Goal: Task Accomplishment & Management: Manage account settings

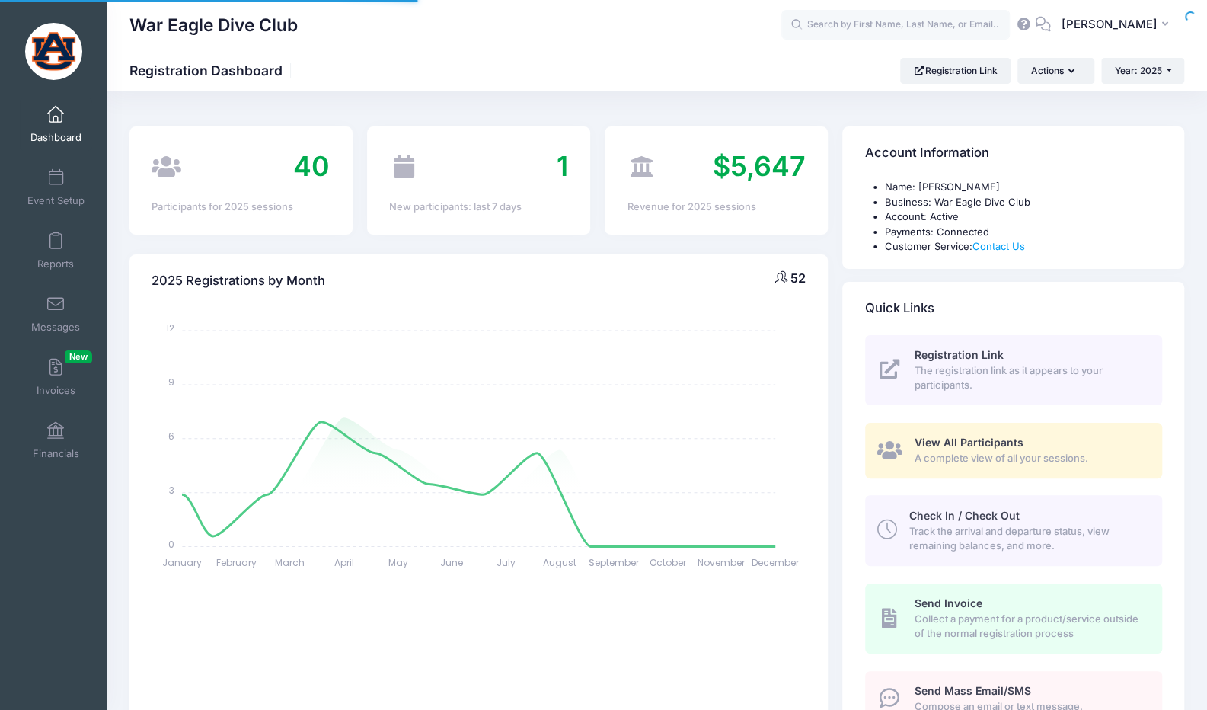
select select
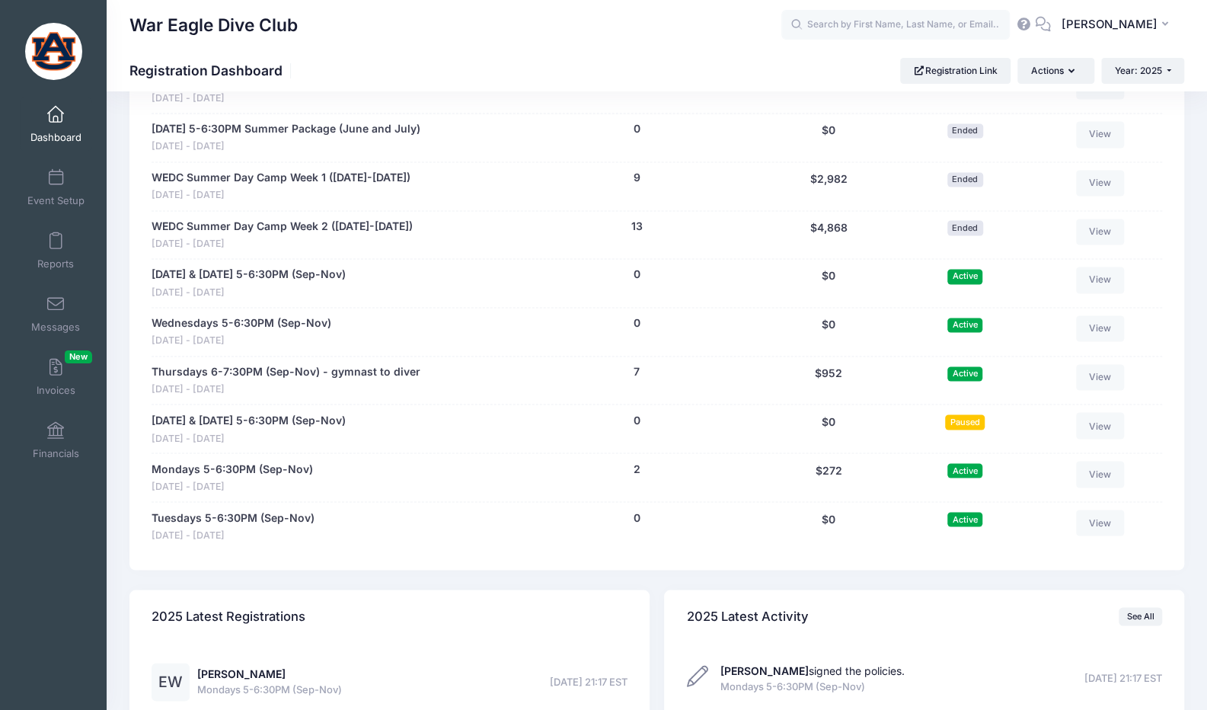
scroll to position [1523, 0]
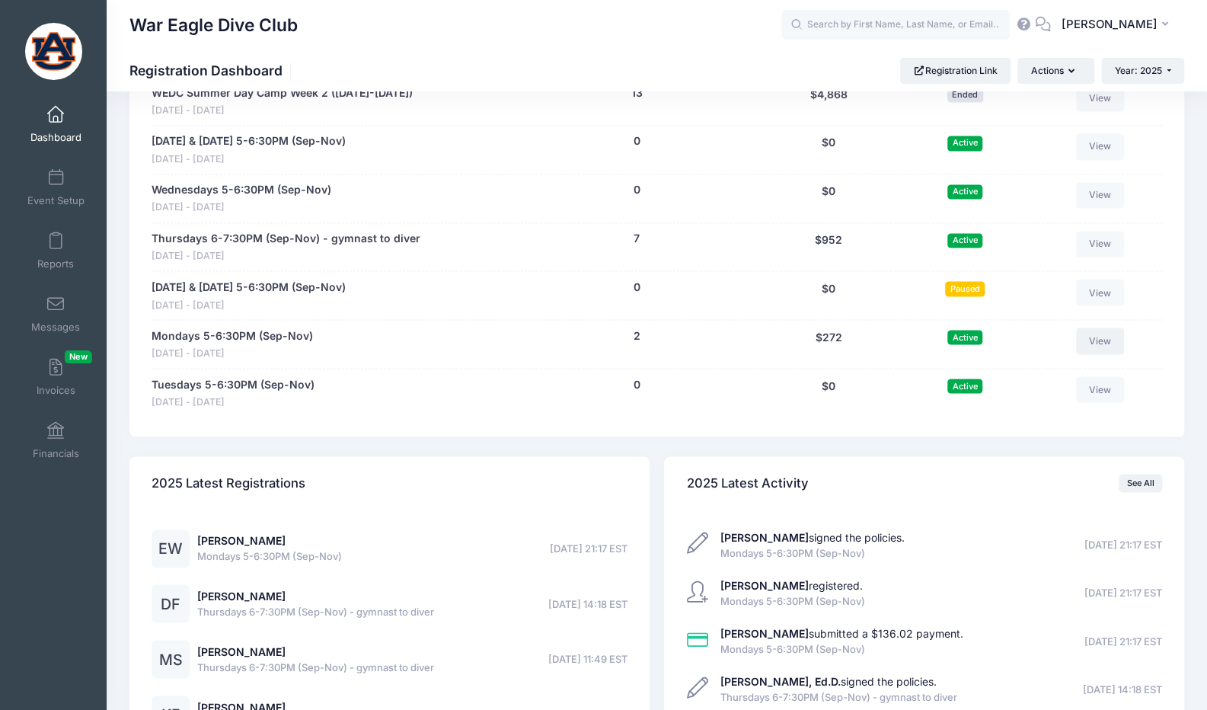
click at [1091, 327] on link "View" at bounding box center [1100, 340] width 49 height 26
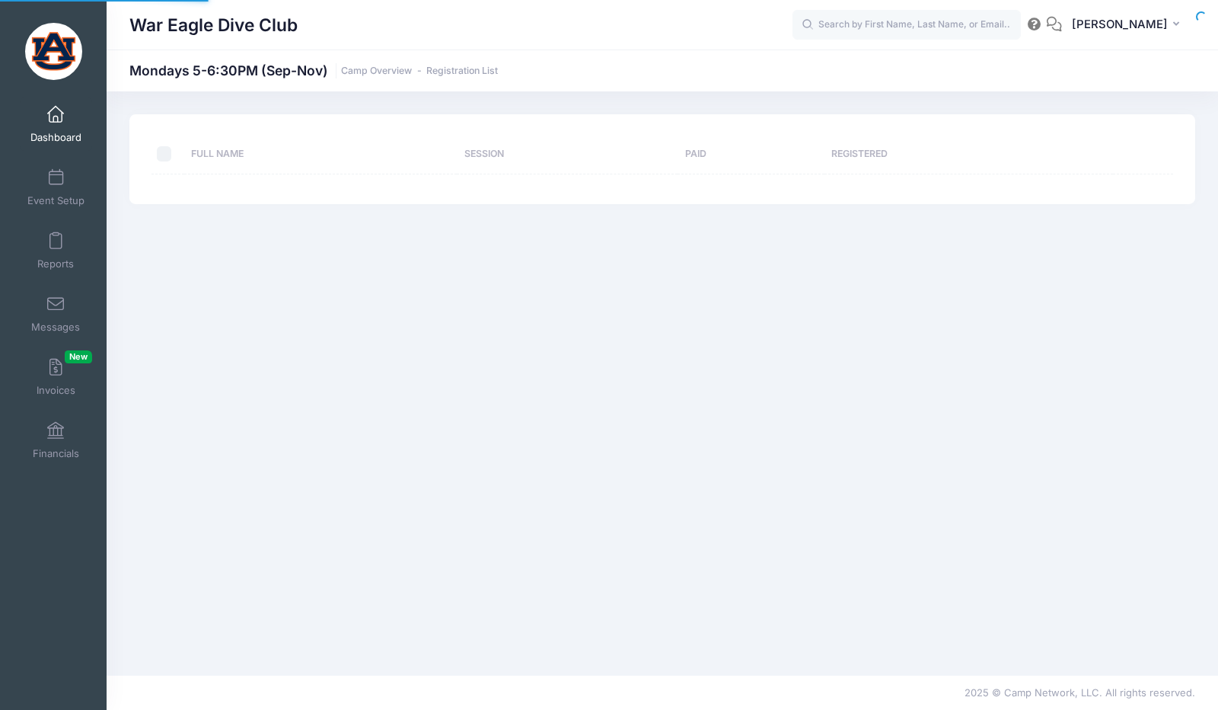
select select "10"
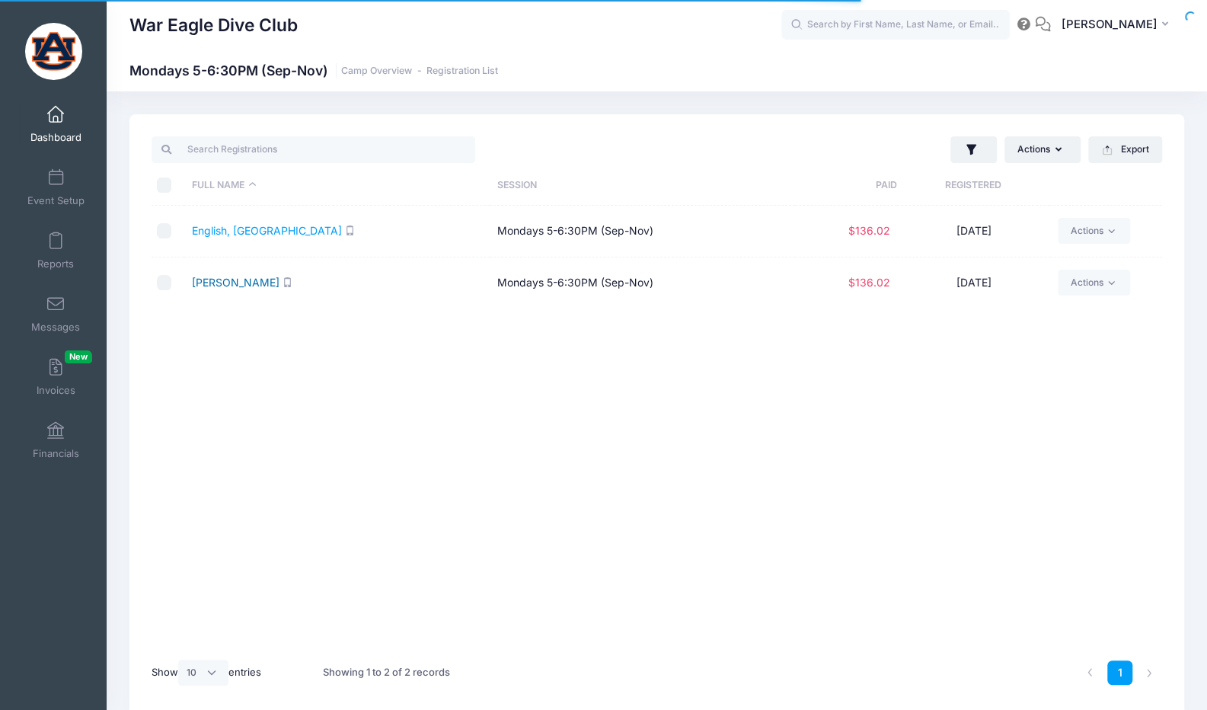
click at [279, 283] on link "Williamson, Emeline" at bounding box center [236, 282] width 88 height 13
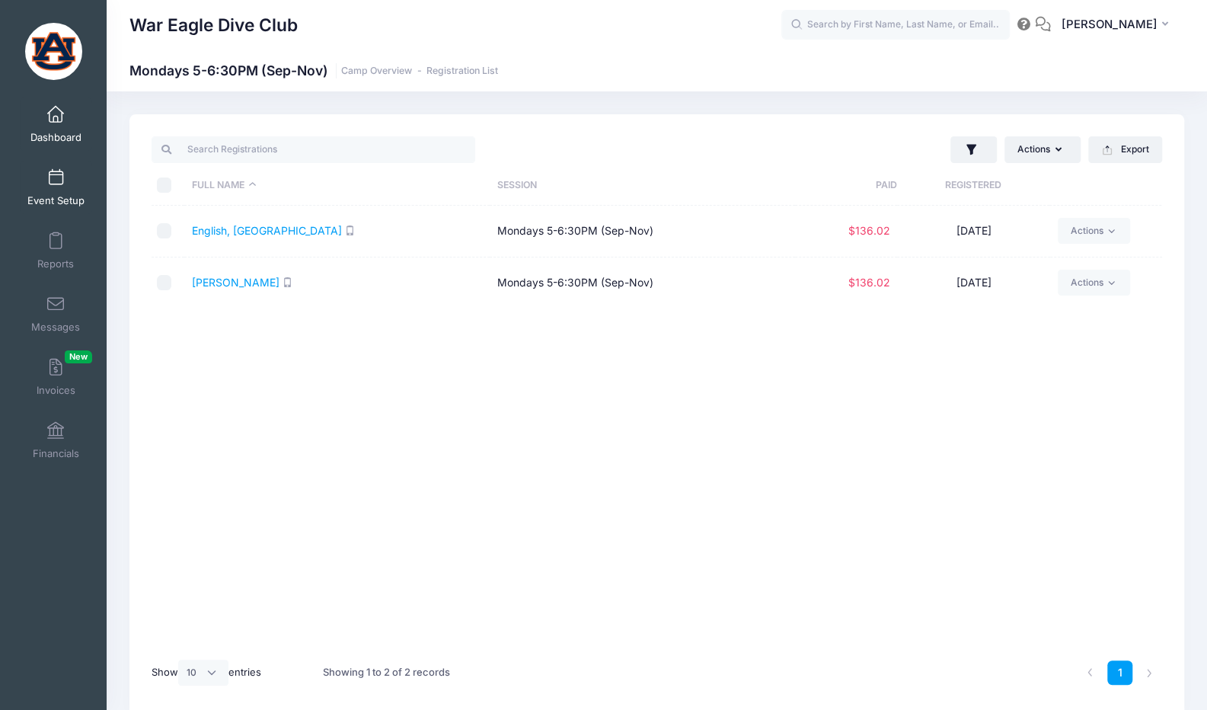
click at [43, 187] on link "Event Setup" at bounding box center [56, 187] width 72 height 53
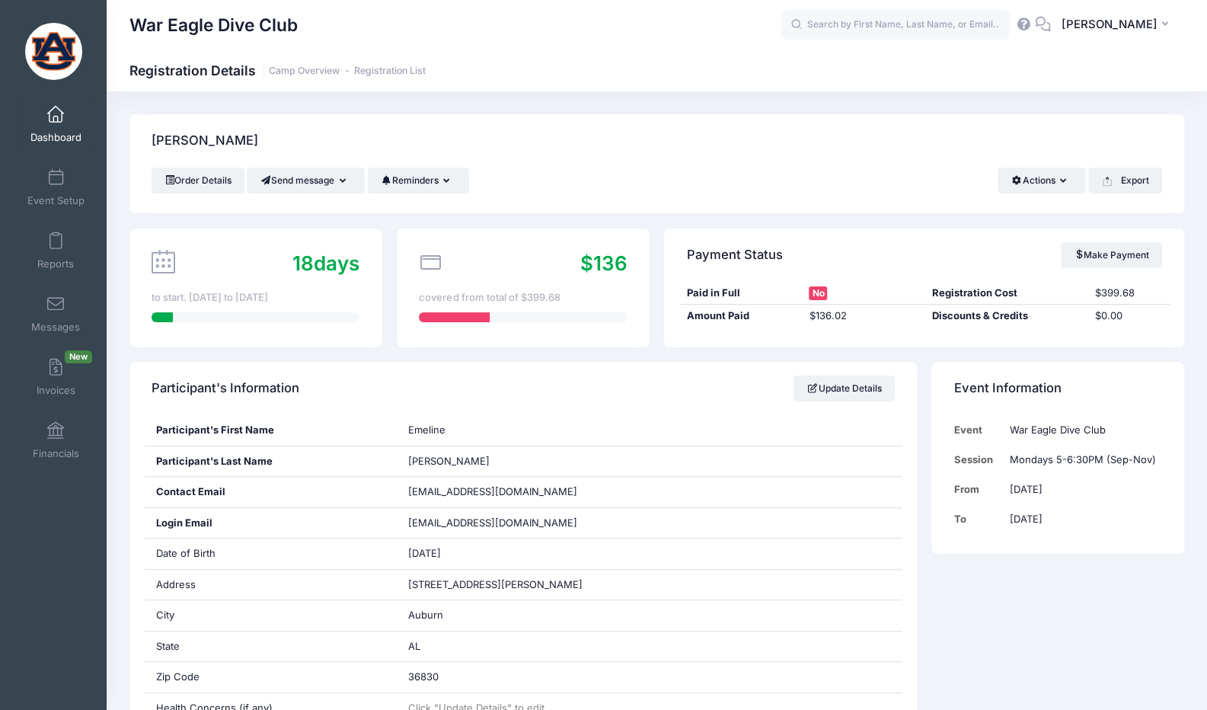
click at [61, 122] on link "Dashboard" at bounding box center [56, 123] width 72 height 53
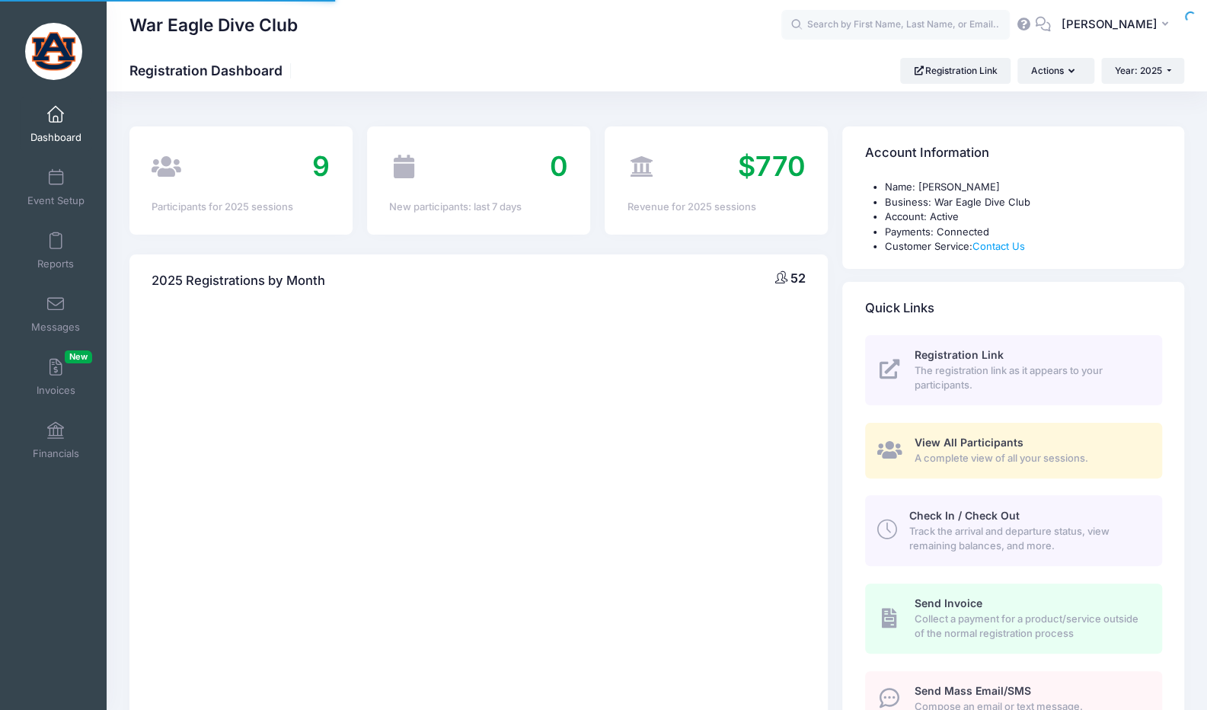
select select
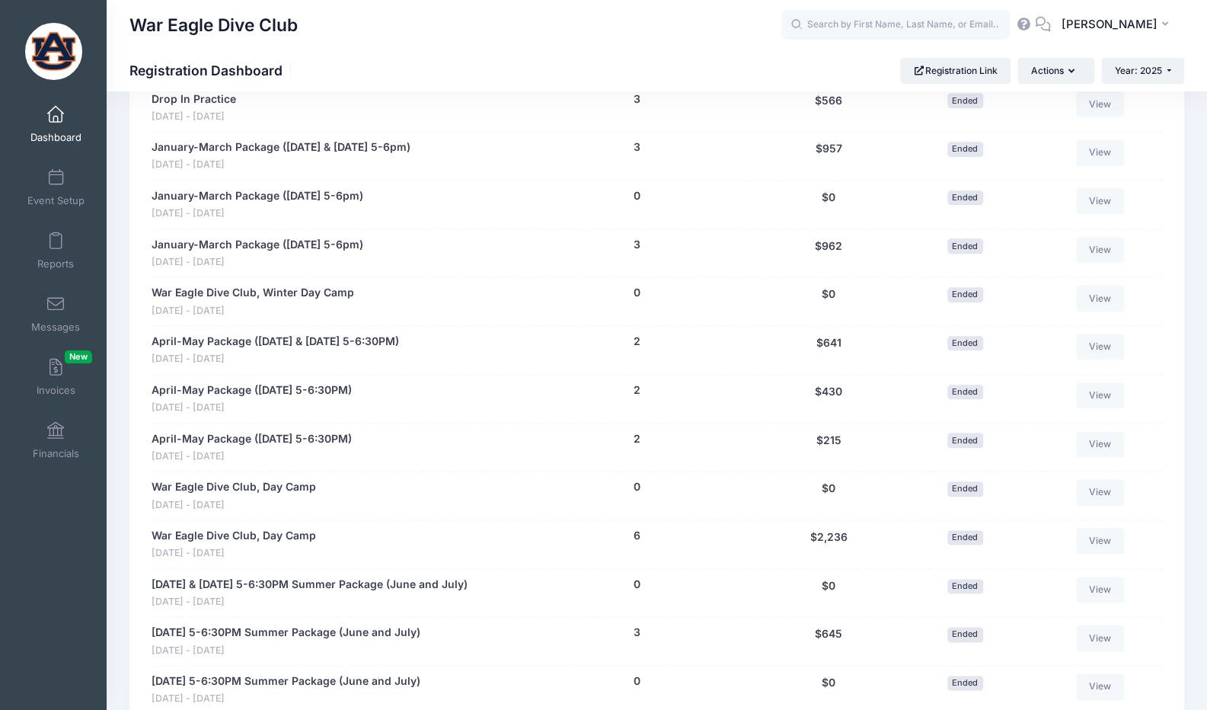
scroll to position [1371, 0]
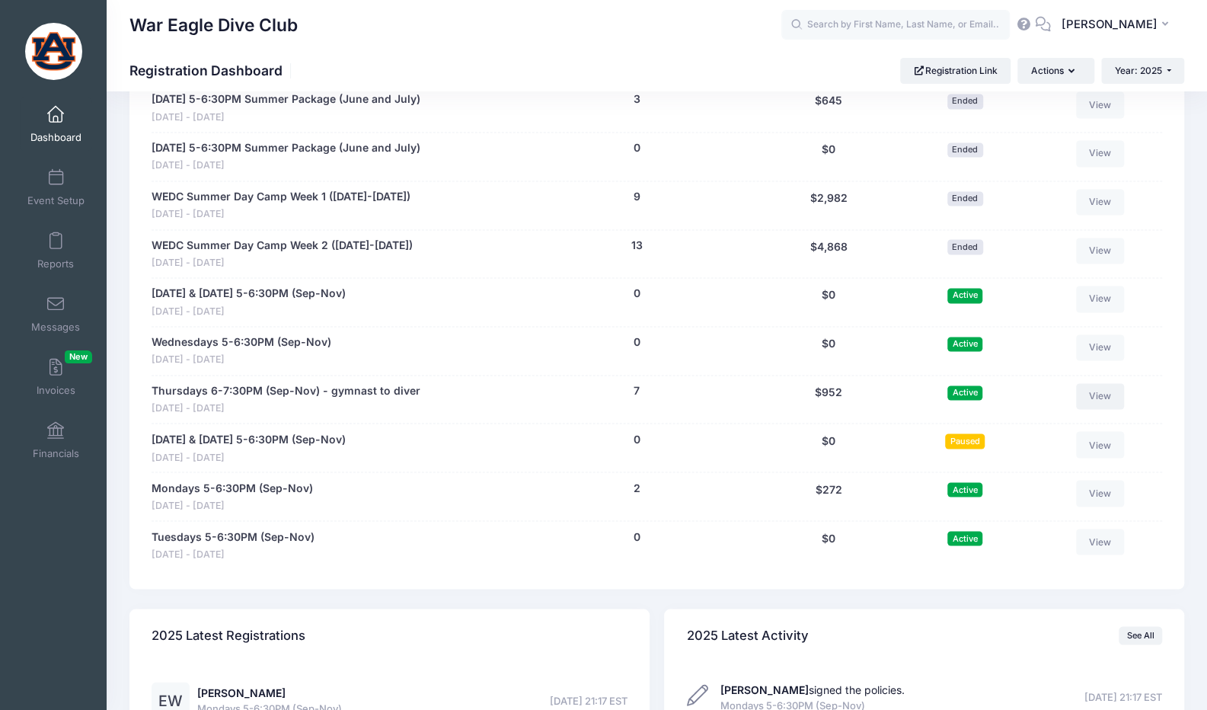
click at [1103, 397] on link "View" at bounding box center [1100, 396] width 49 height 26
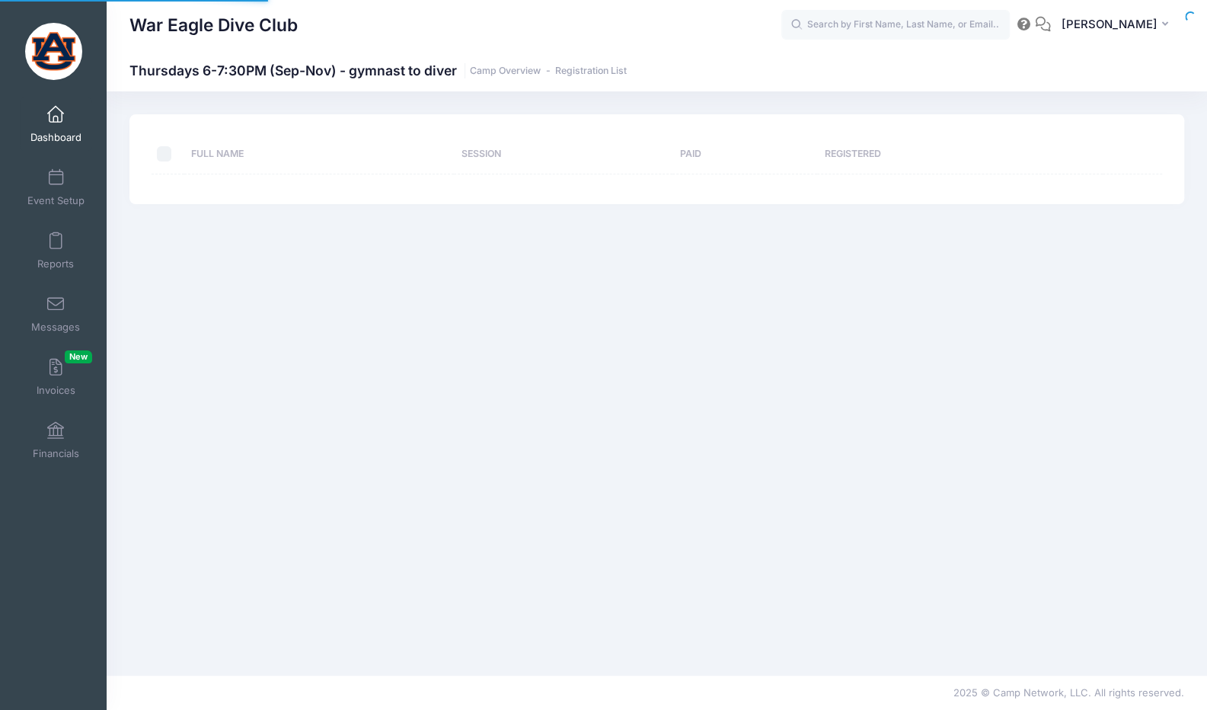
select select "10"
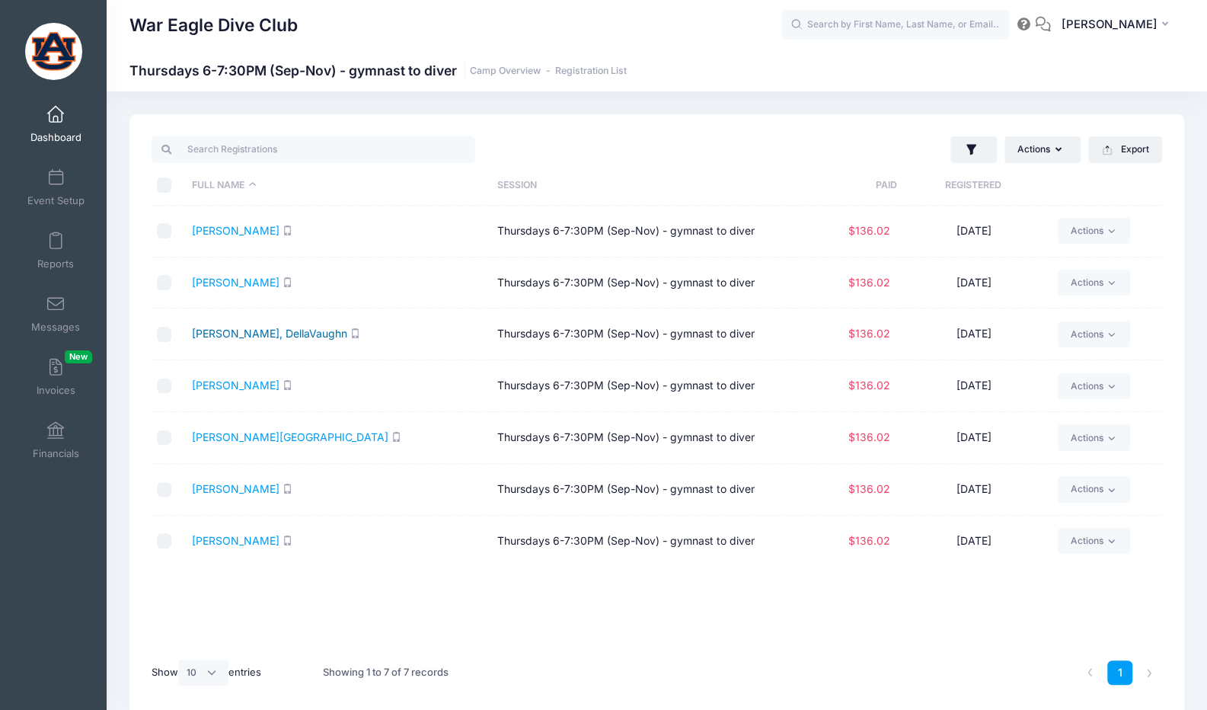
click at [272, 330] on link "Forrest, DellaVaughn" at bounding box center [269, 333] width 155 height 13
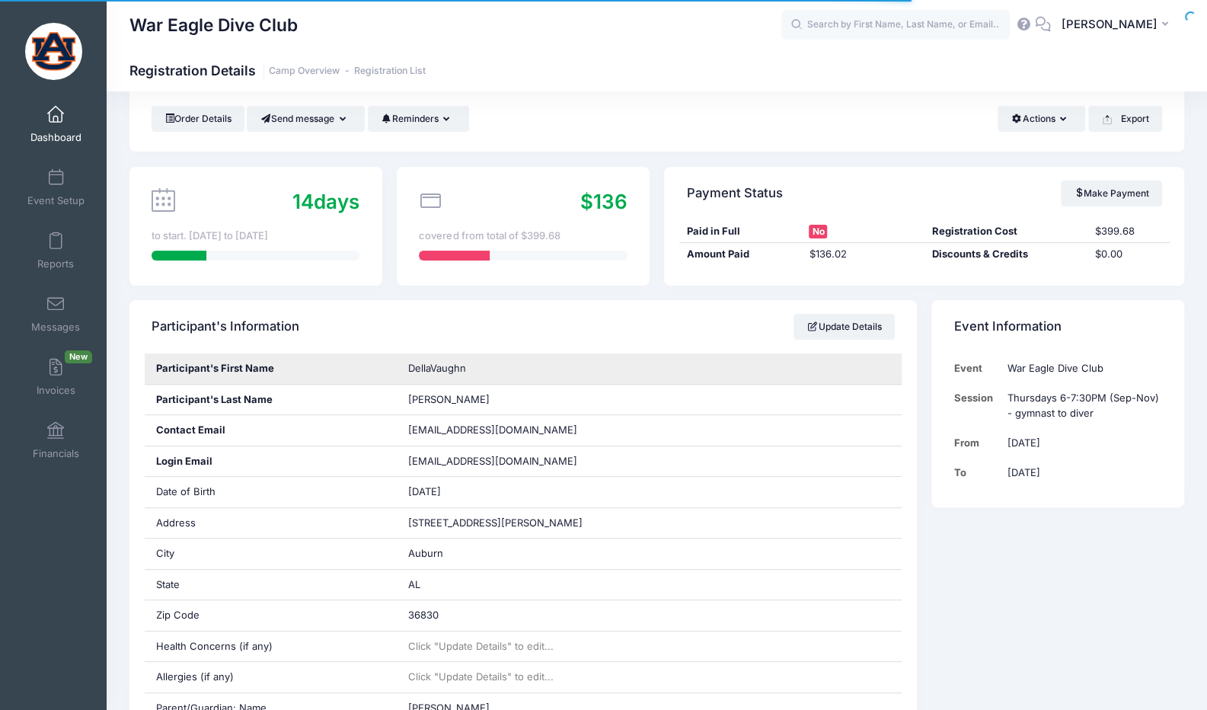
scroll to position [76, 0]
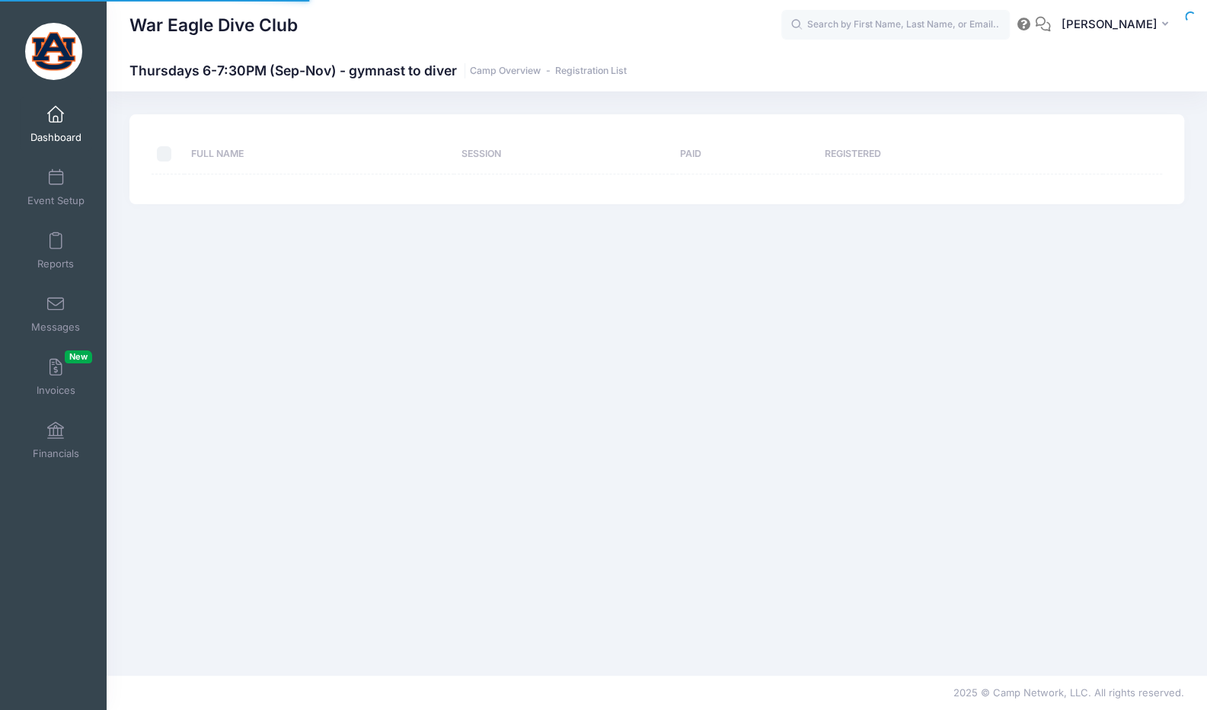
select select "10"
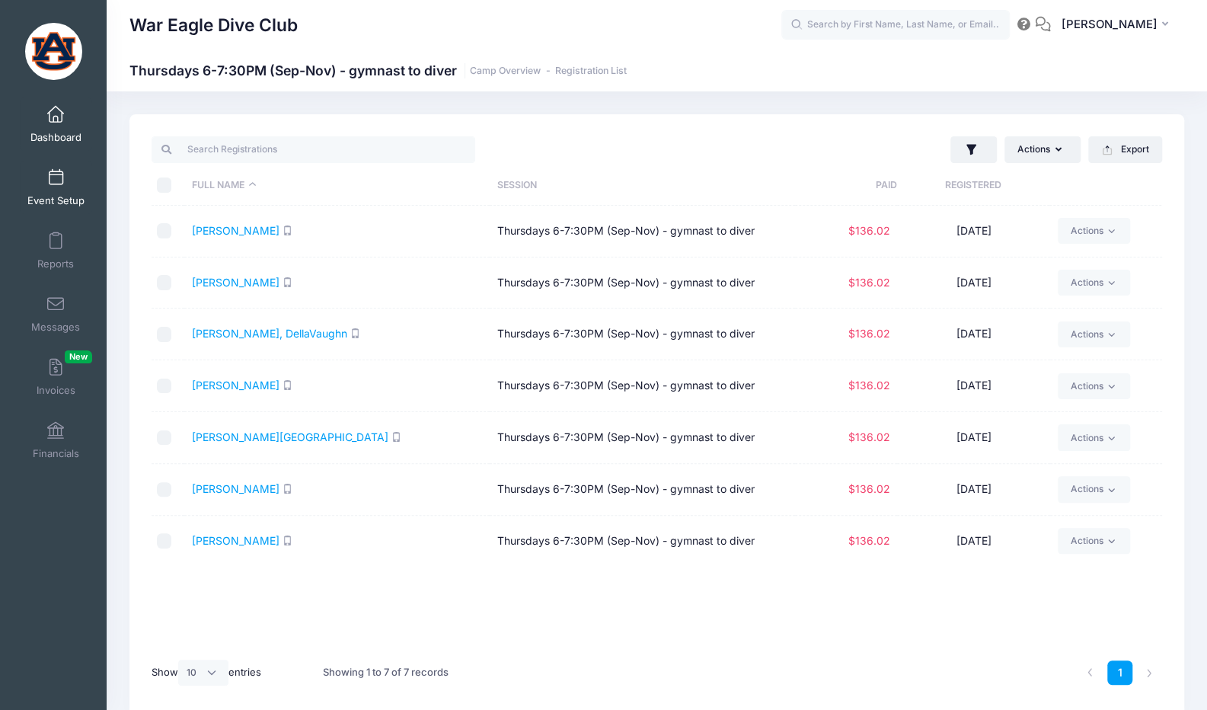
click at [58, 197] on span "Event Setup" at bounding box center [55, 200] width 57 height 13
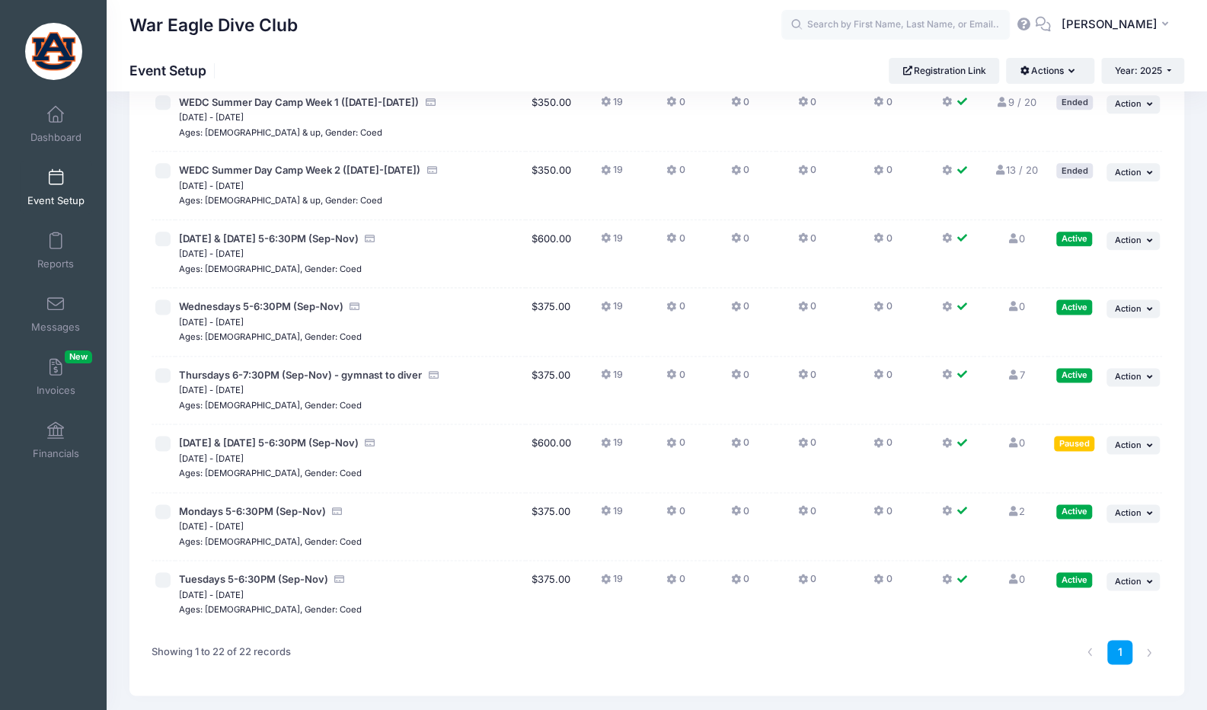
scroll to position [1122, 0]
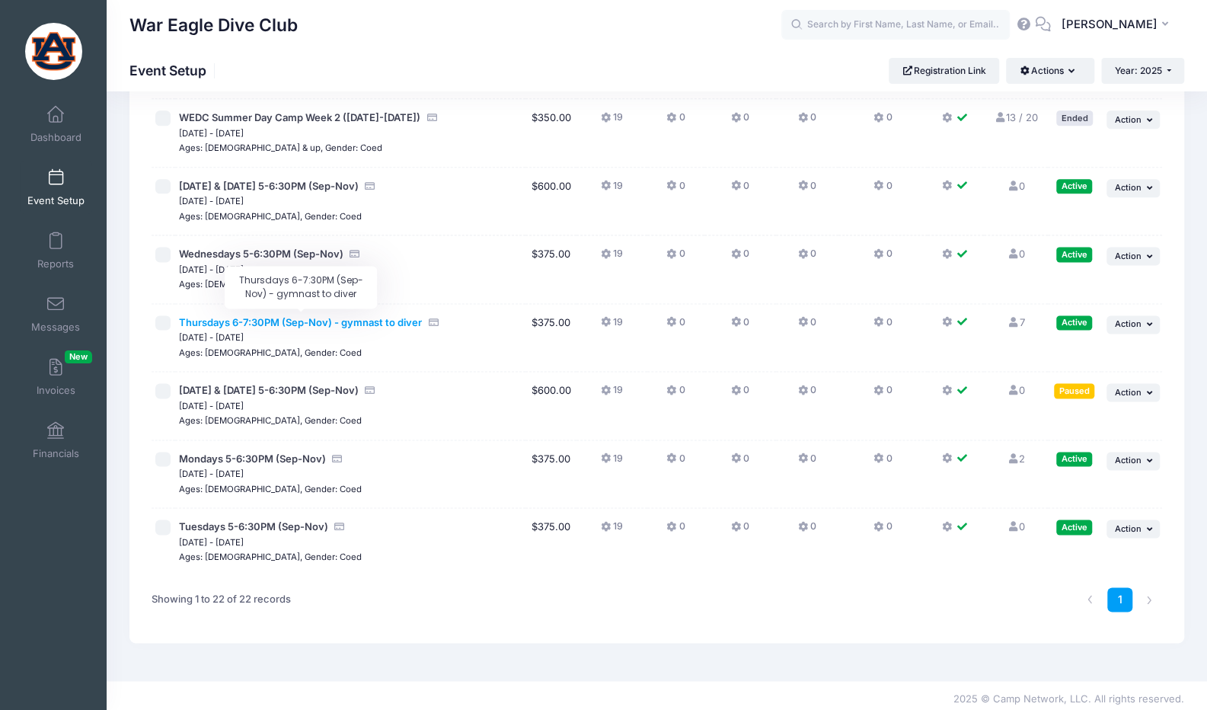
click at [349, 316] on span "Thursdays 6-7:30PM (Sep-Nov) - gymnast to diver" at bounding box center [300, 322] width 243 height 12
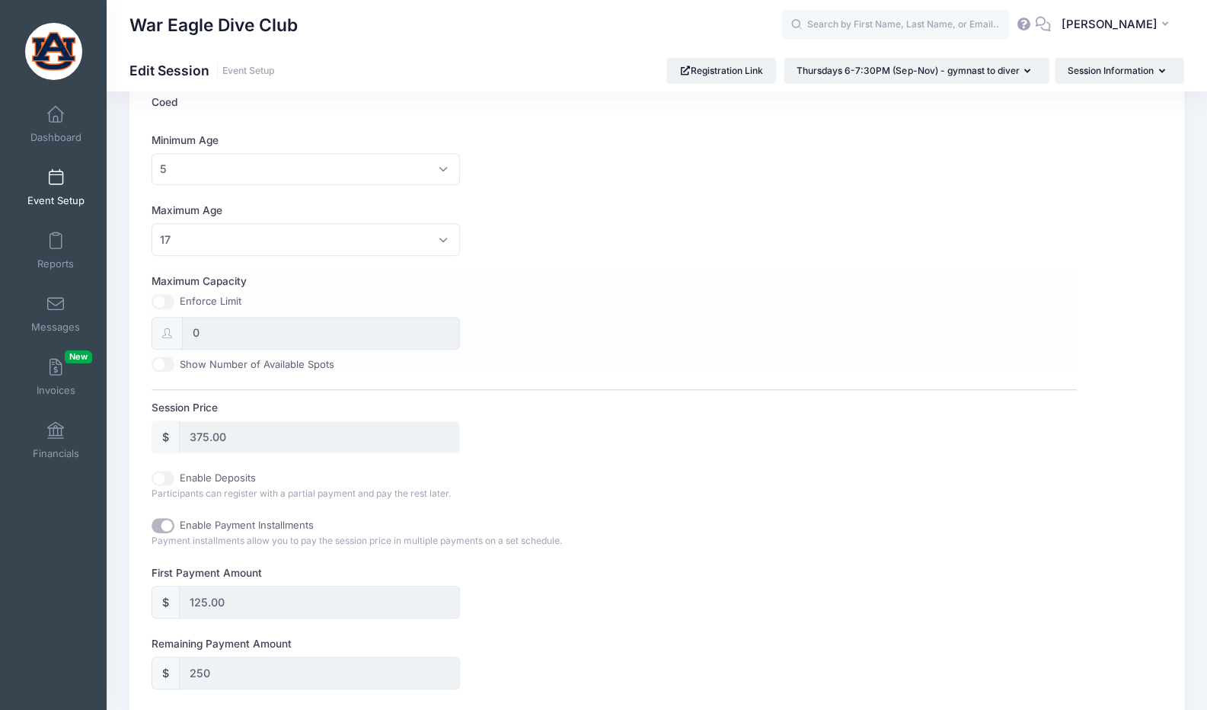
scroll to position [457, 0]
click at [233, 325] on input "0" at bounding box center [321, 330] width 278 height 33
click at [163, 292] on input "Maximum Capacity" at bounding box center [163, 298] width 23 height 15
checkbox input "true"
click at [218, 320] on input "0" at bounding box center [321, 330] width 278 height 33
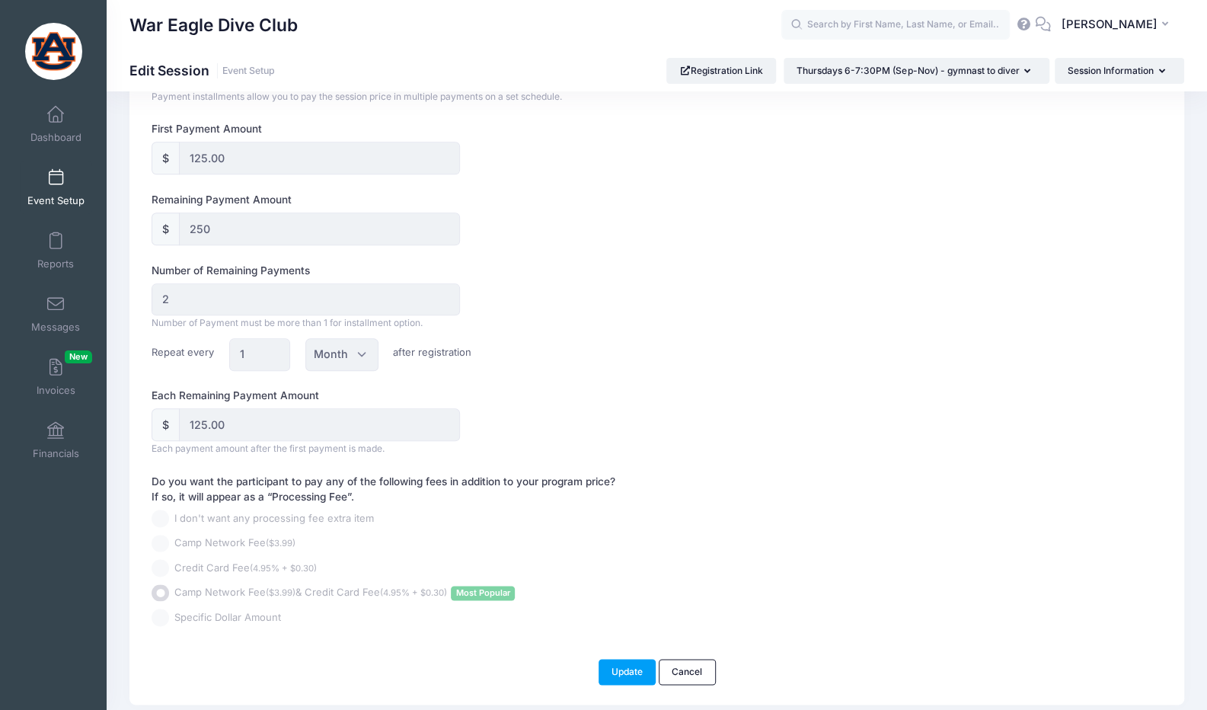
scroll to position [914, 0]
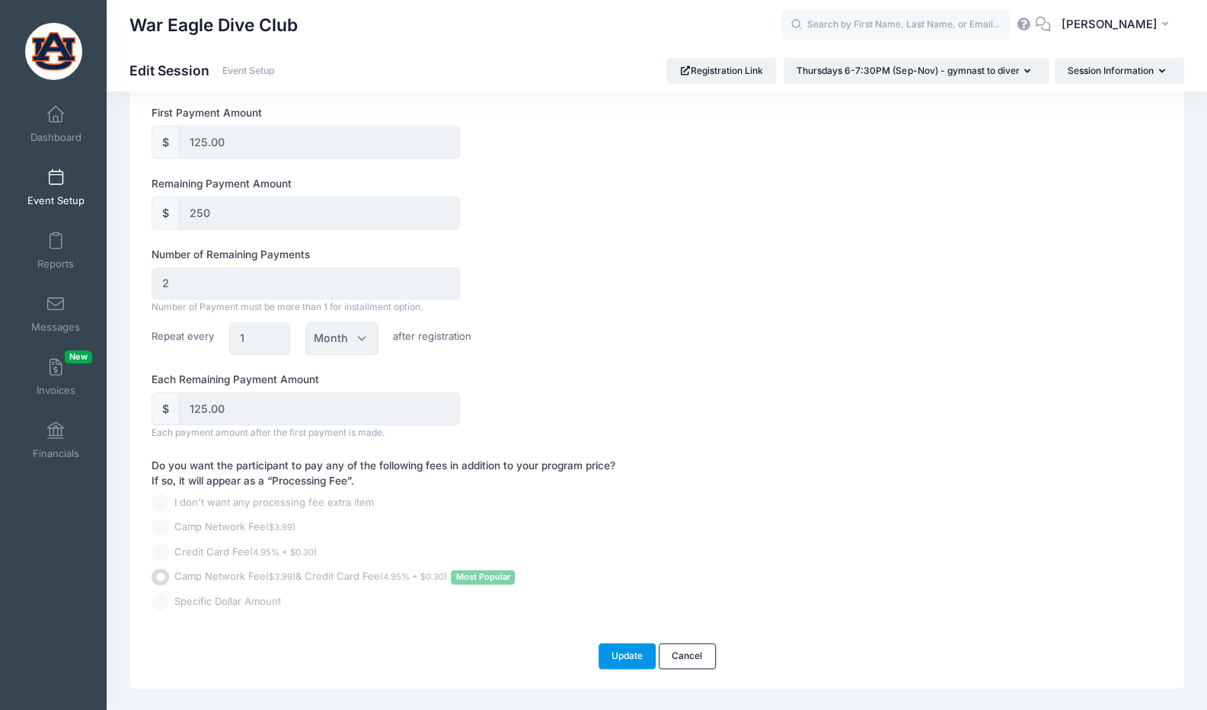
type input "7"
click at [621, 653] on button "Update" at bounding box center [627, 656] width 58 height 26
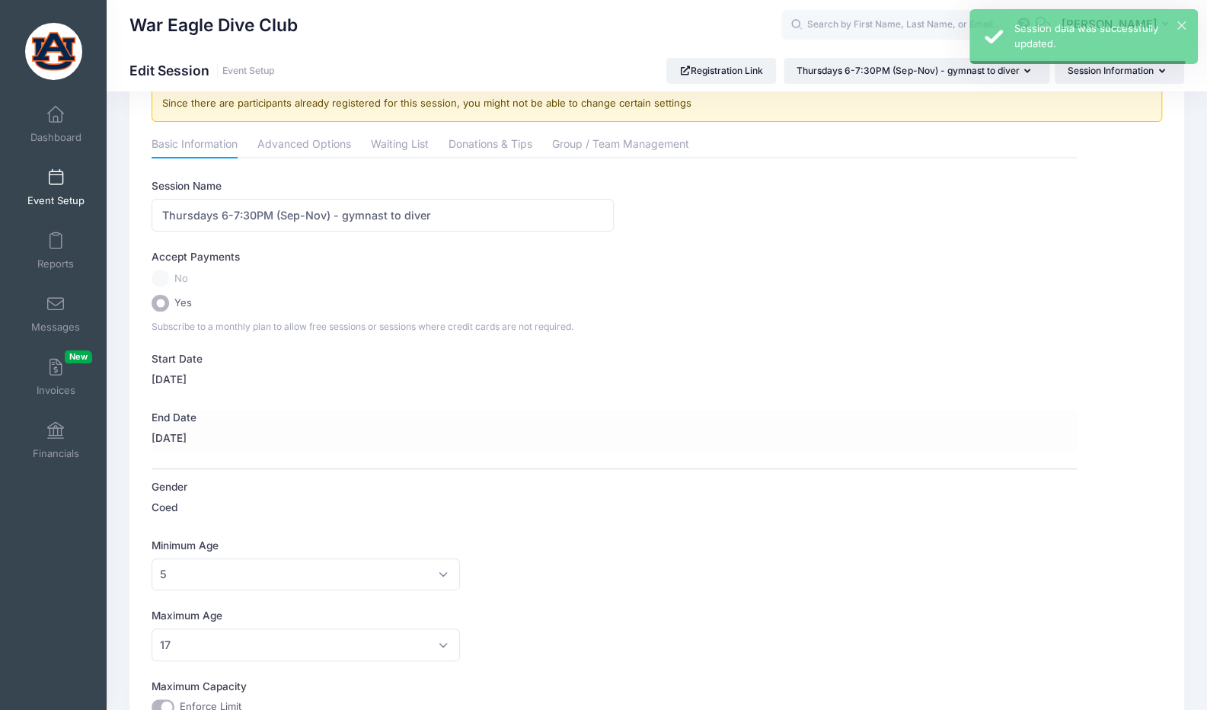
scroll to position [0, 0]
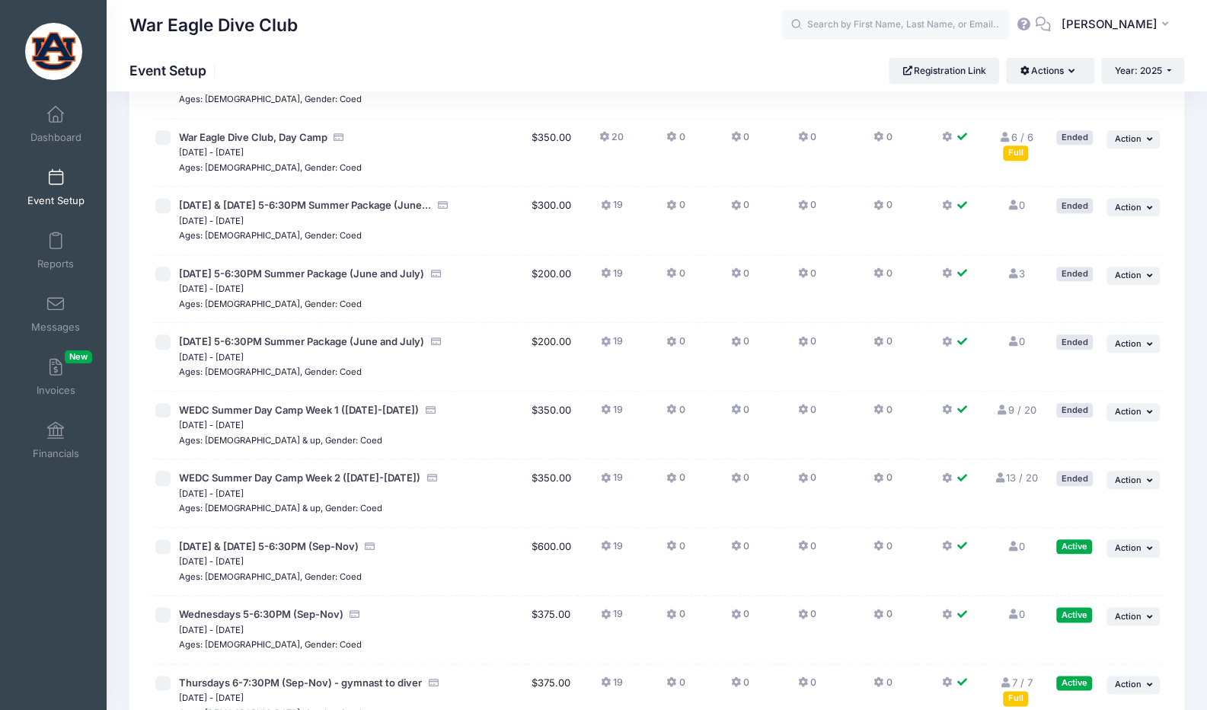
scroll to position [1122, 0]
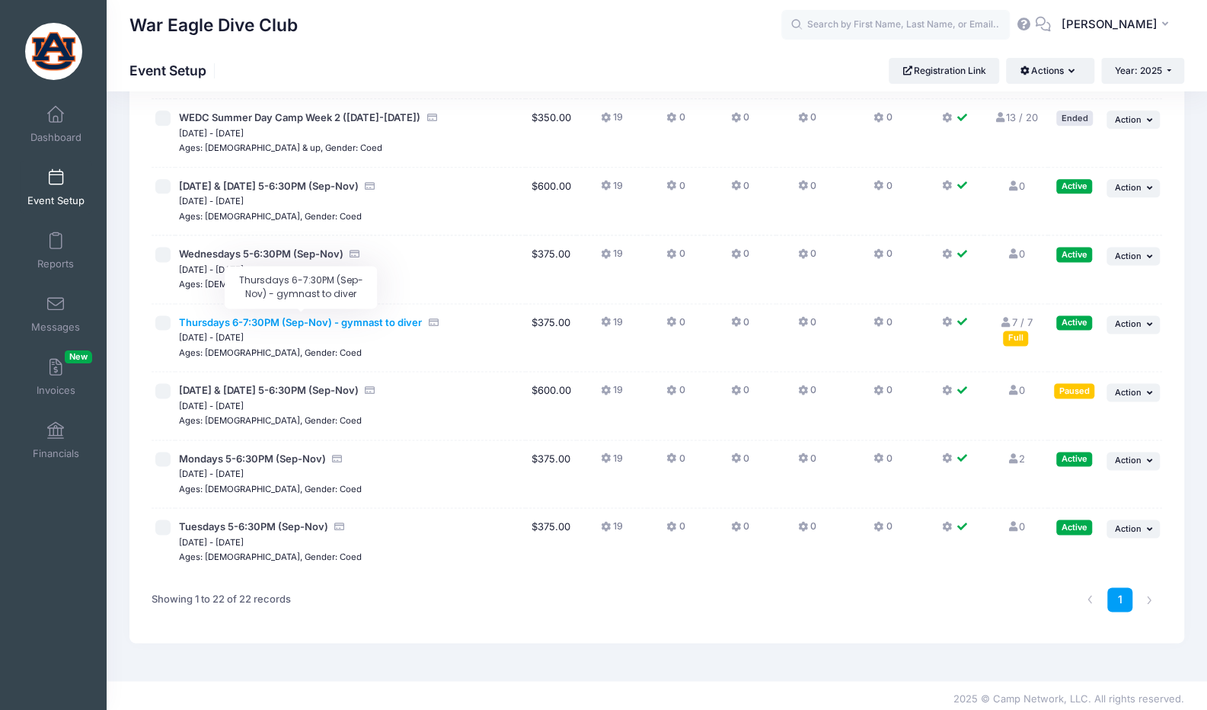
click at [359, 321] on span "Thursdays 6-7:30PM (Sep-Nov) - gymnast to diver" at bounding box center [300, 322] width 243 height 12
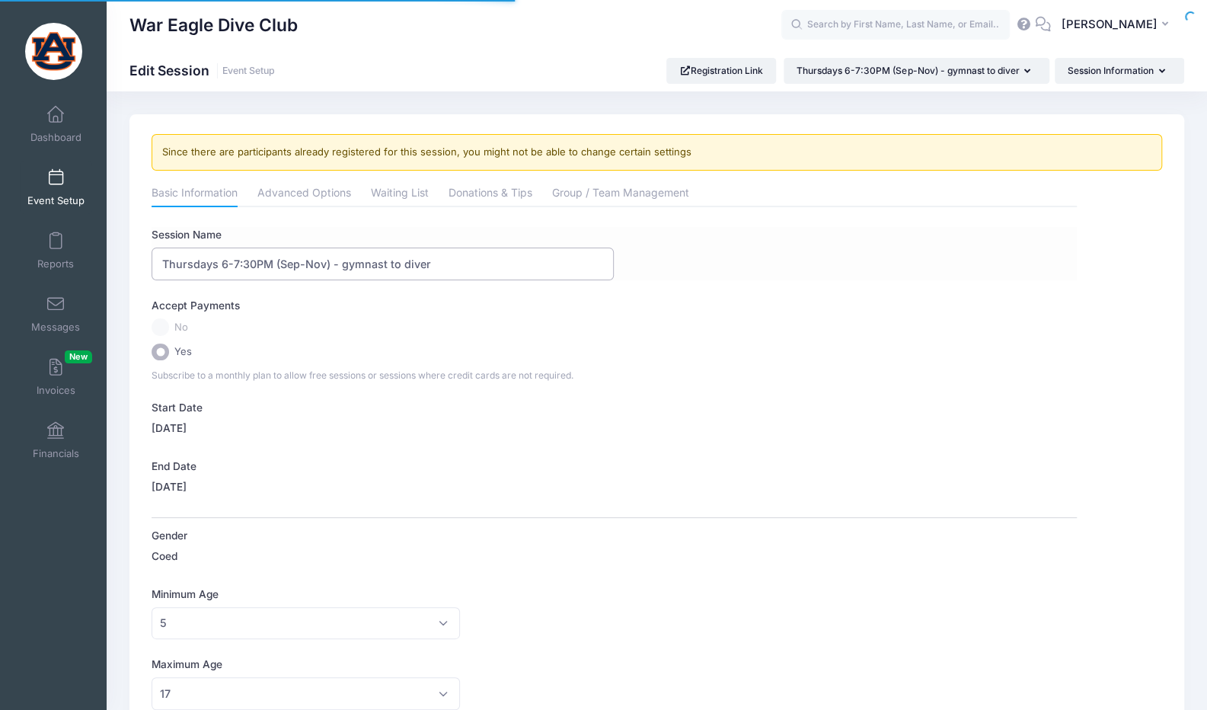
click at [482, 267] on input "Thursdays 6-7:30PM (Sep-Nov) - gymnast to diver" at bounding box center [383, 263] width 462 height 33
drag, startPoint x: 341, startPoint y: 263, endPoint x: 425, endPoint y: 259, distance: 83.9
click at [425, 259] on input "Thursdays 6-7:30PM (Sep-Nov) - gymnast to diver (email for more information)" at bounding box center [383, 263] width 462 height 33
type input "Thursdays 6-7:30PM (Sep-Nov) - Gymnast to Diver (email for more information)"
click at [387, 183] on link "Waiting List" at bounding box center [400, 193] width 58 height 27
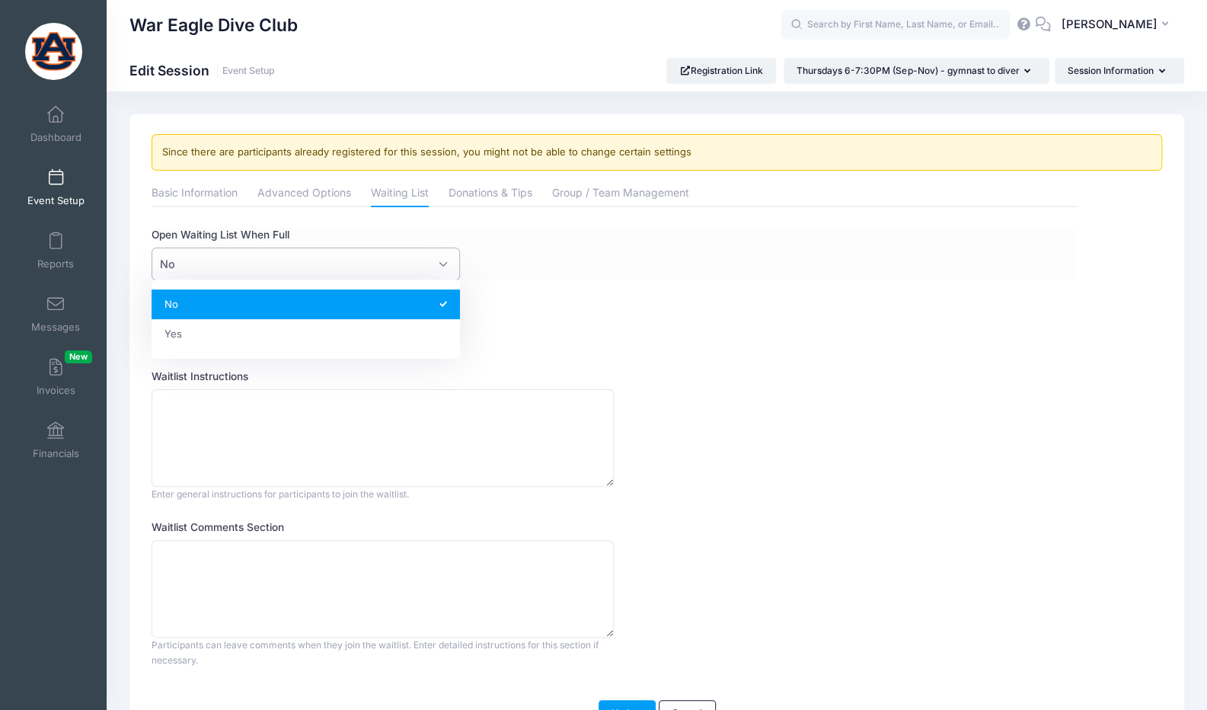
click at [375, 266] on span "No" at bounding box center [306, 263] width 308 height 33
select select "1"
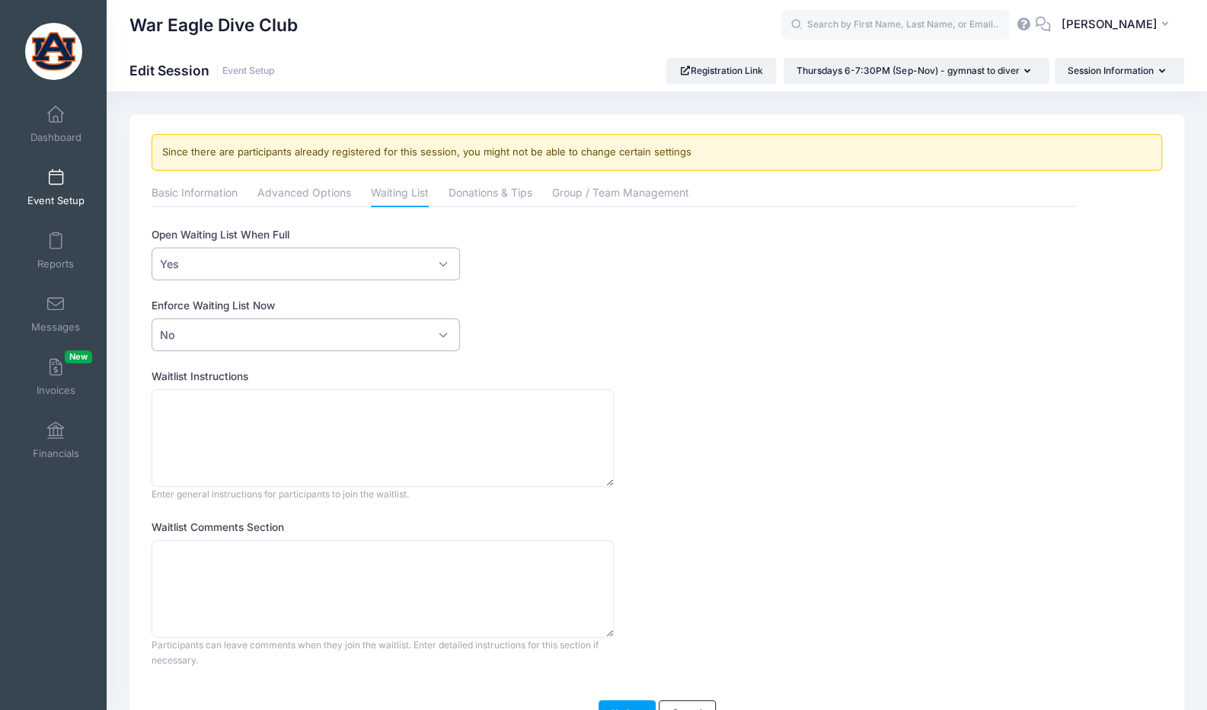
click at [352, 333] on span "No" at bounding box center [306, 334] width 308 height 33
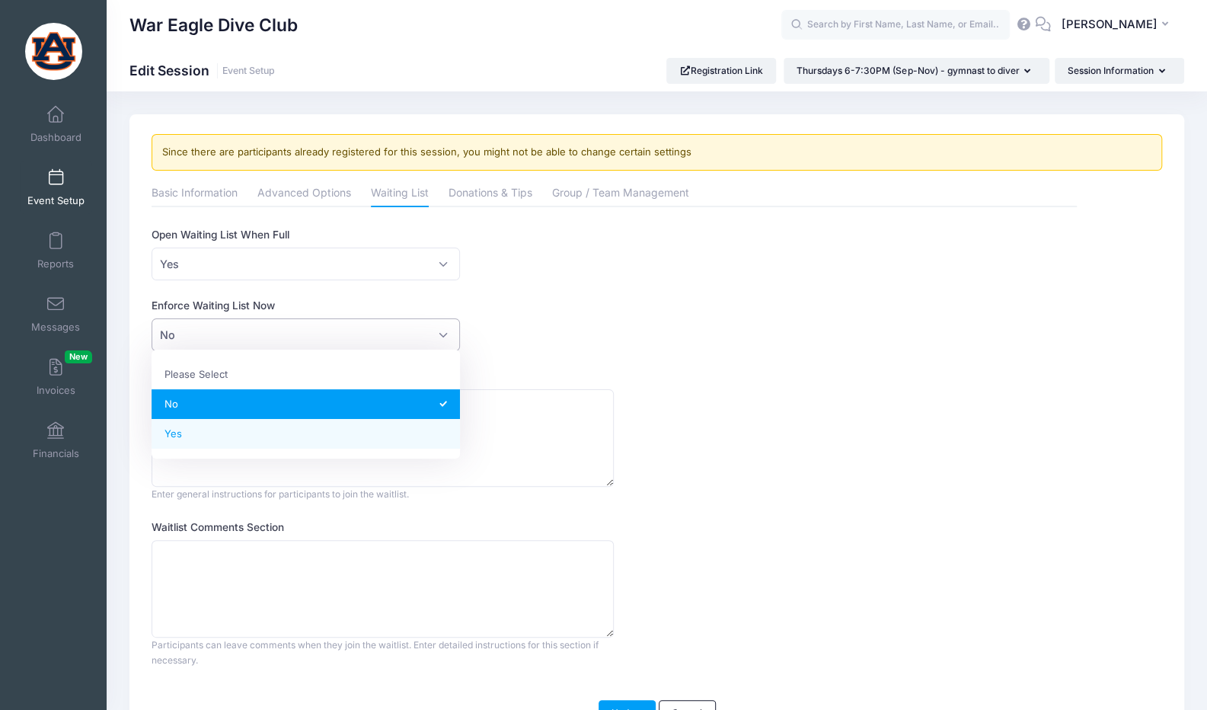
select select "1"
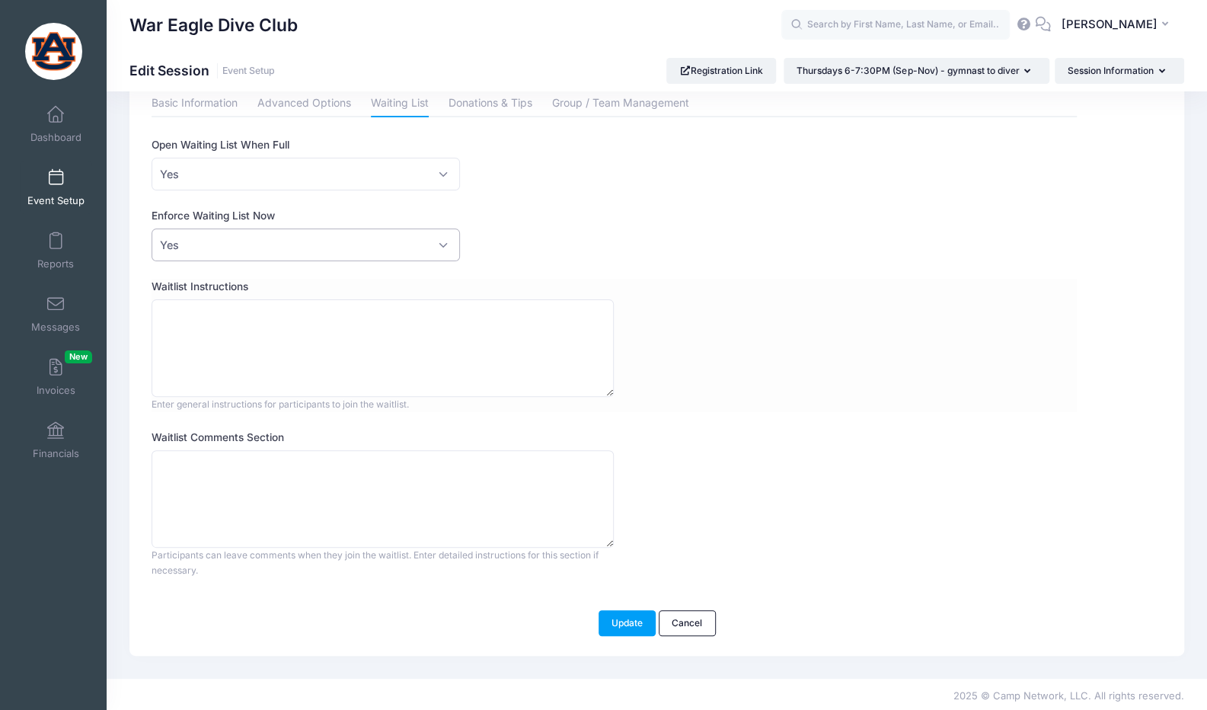
scroll to position [91, 0]
click at [621, 618] on button "Update" at bounding box center [627, 622] width 58 height 26
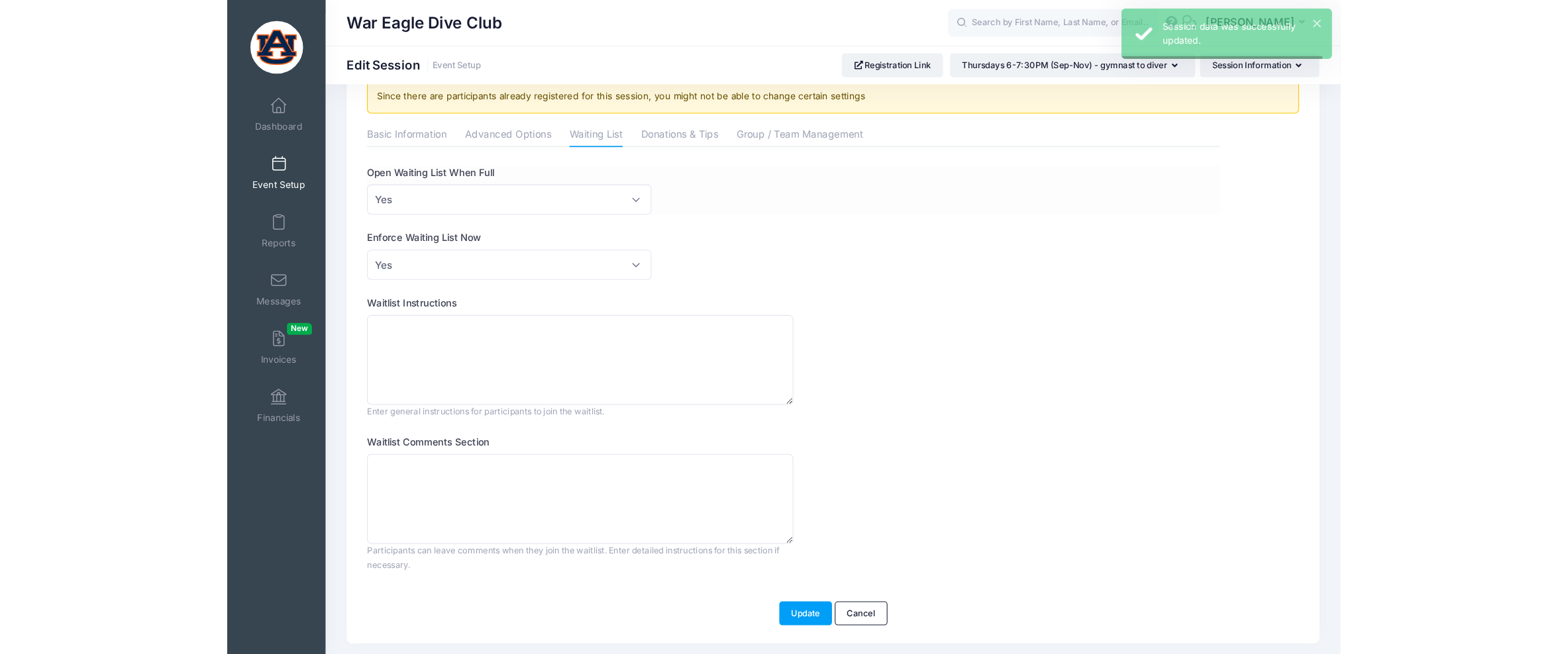
scroll to position [0, 0]
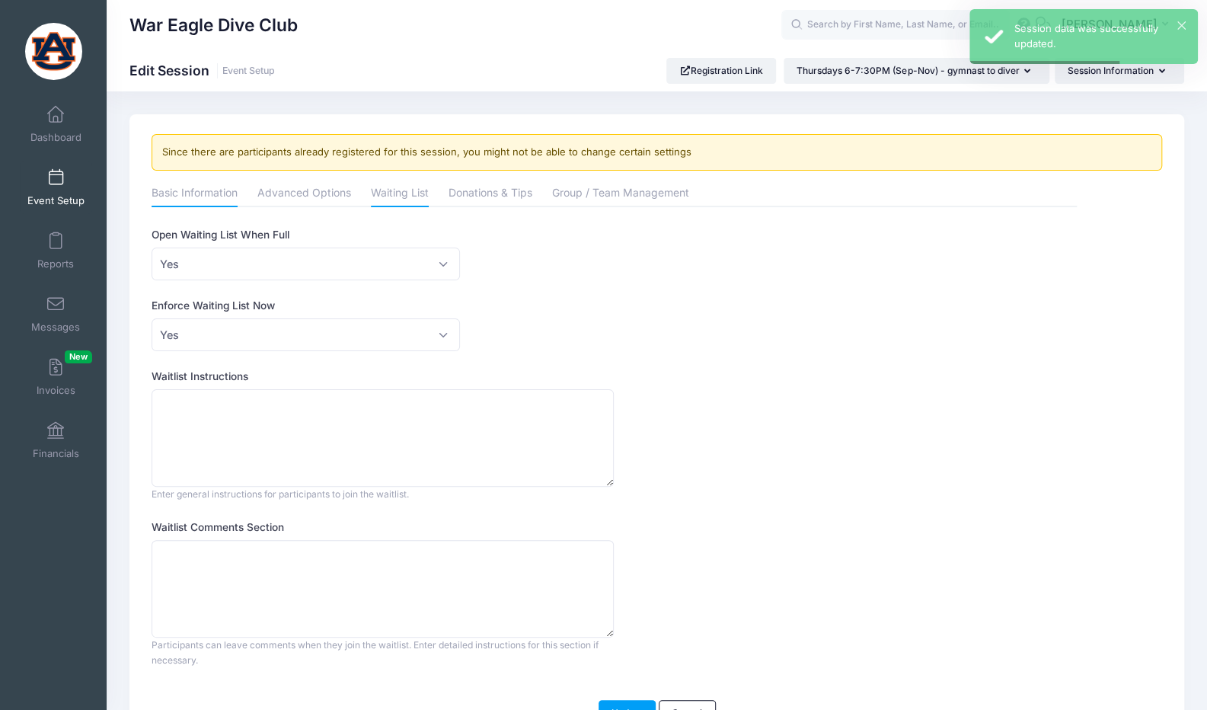
click at [207, 188] on link "Basic Information" at bounding box center [195, 193] width 86 height 27
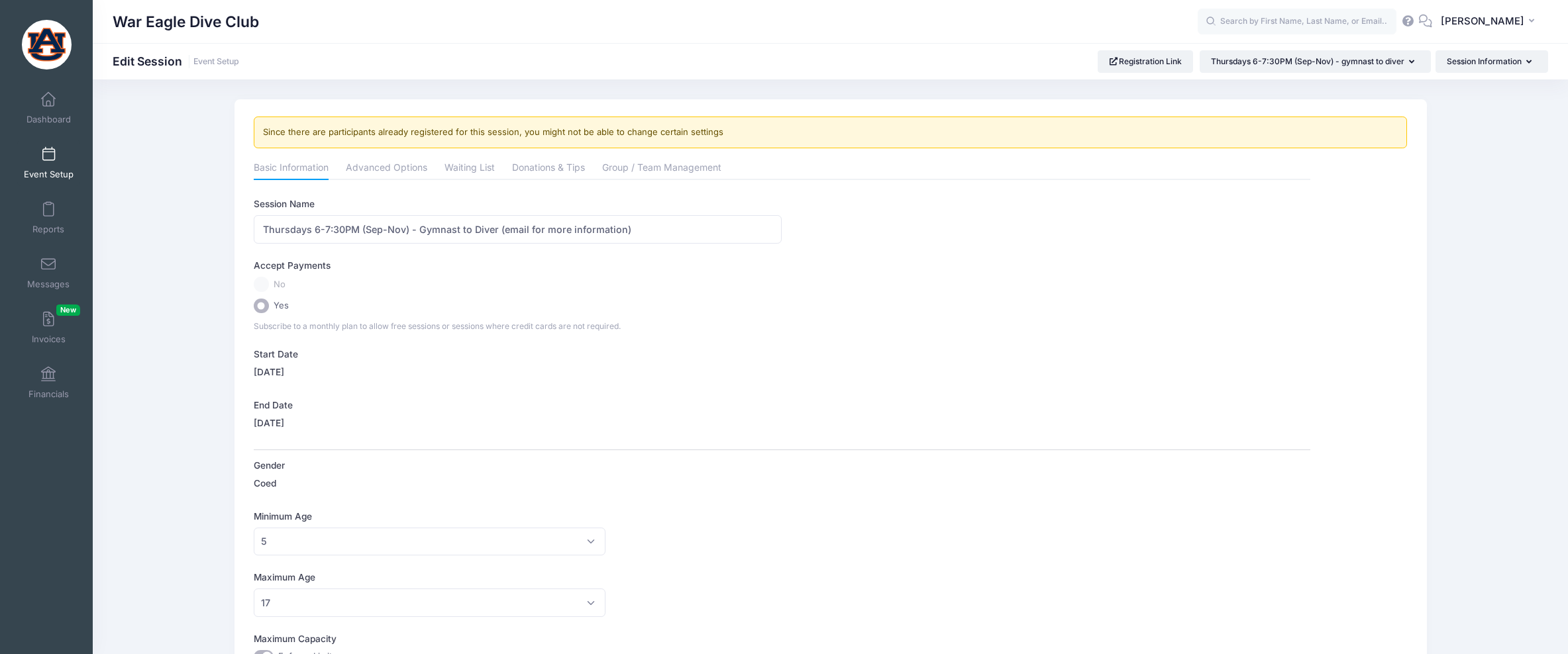
click at [55, 167] on link "Event Setup" at bounding box center [49, 163] width 63 height 46
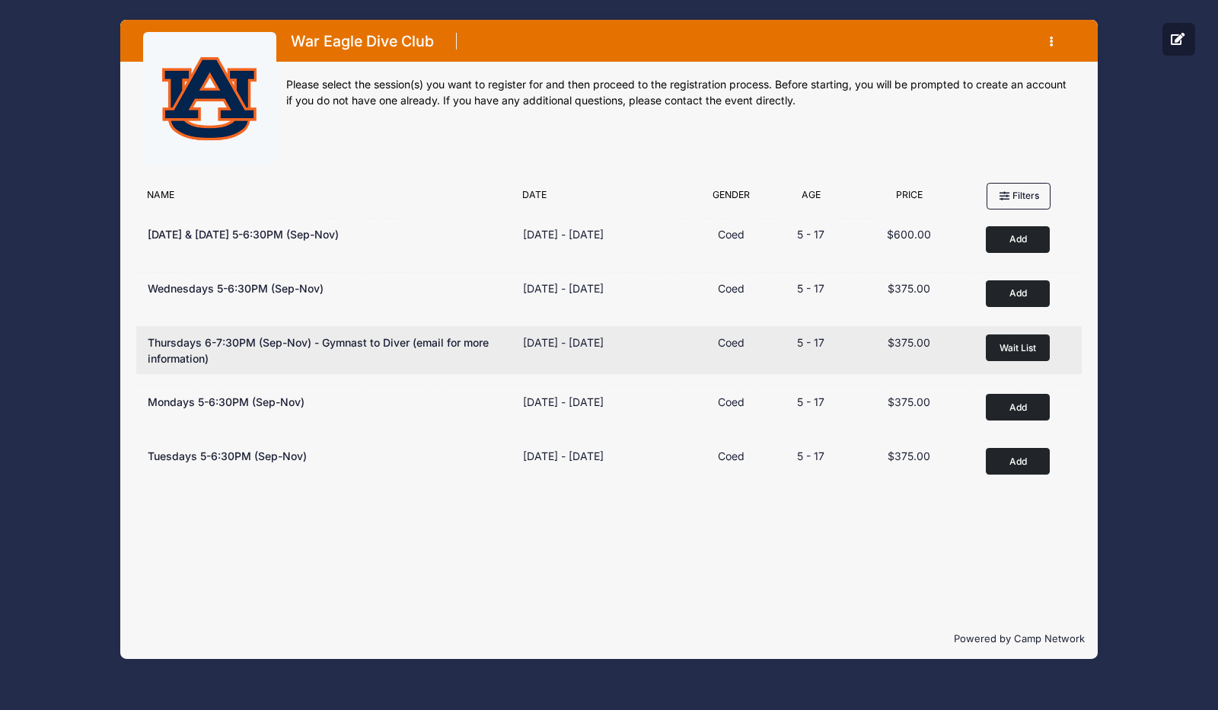
click at [1014, 349] on span "Wait List" at bounding box center [1018, 347] width 37 height 11
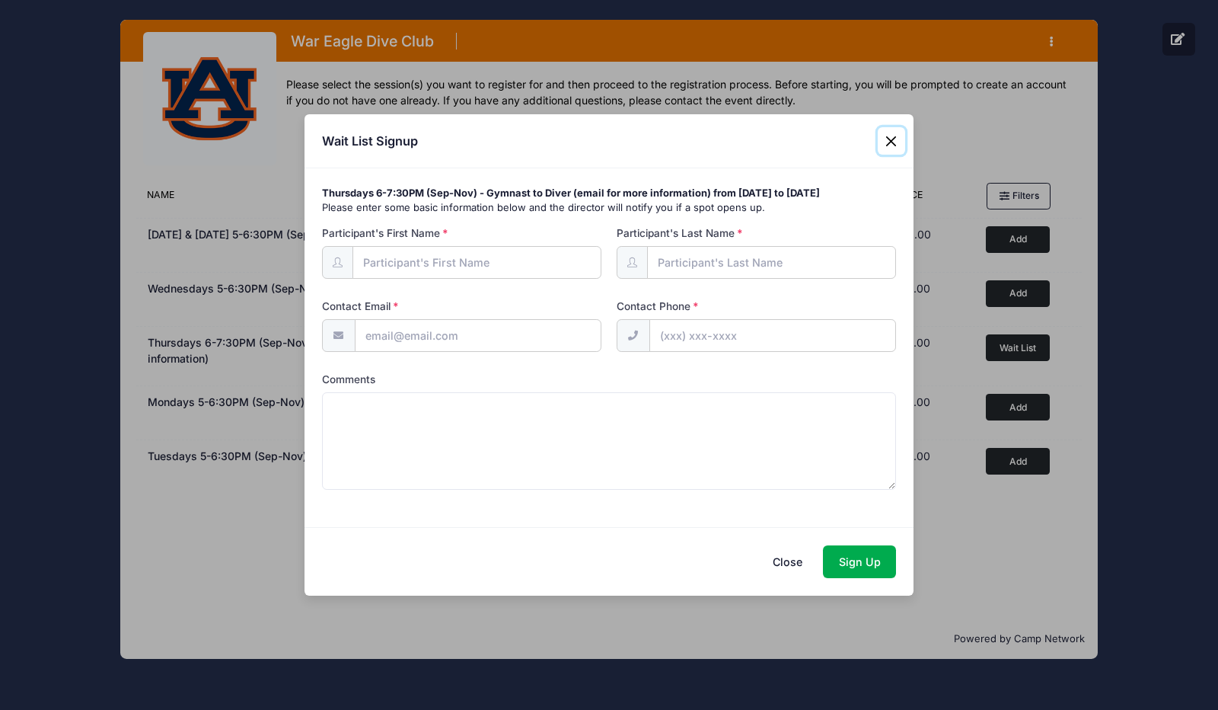
click at [886, 144] on button "Close" at bounding box center [891, 140] width 27 height 27
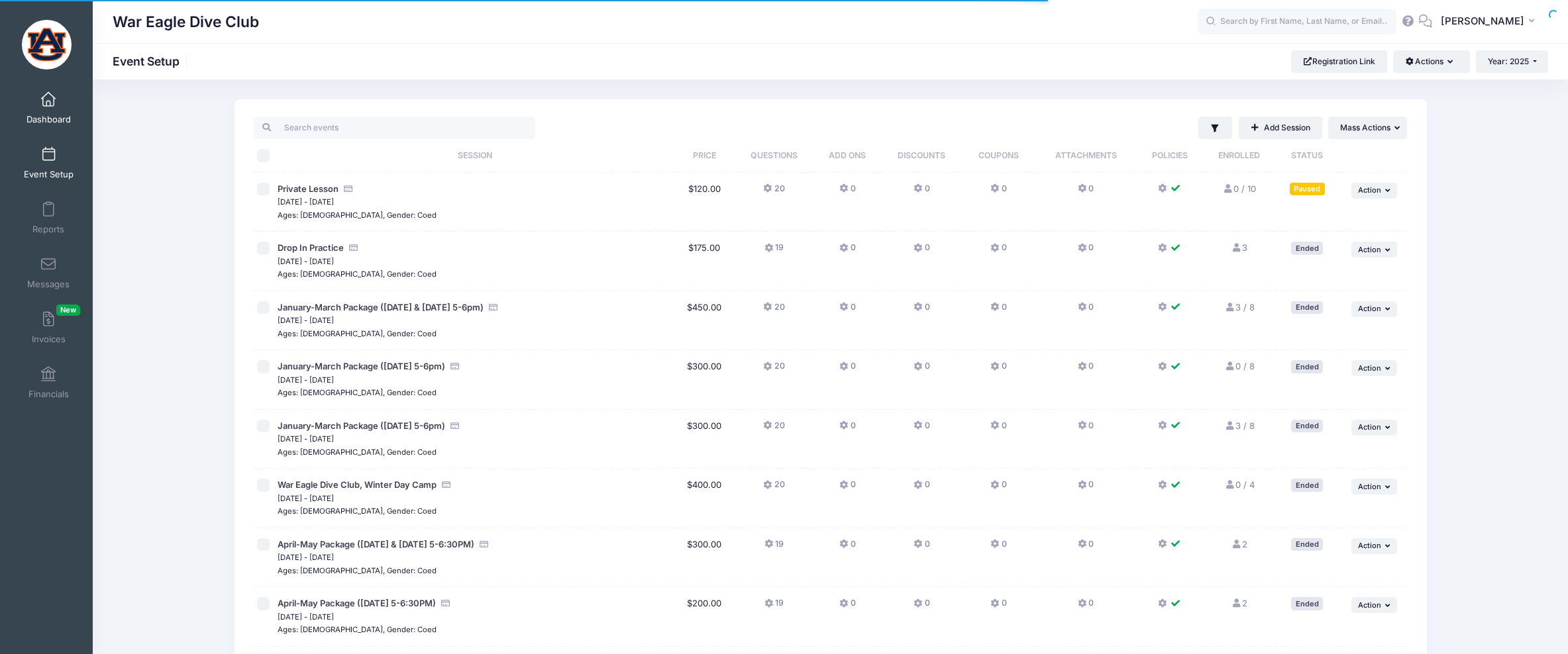
click at [50, 115] on span "Dashboard" at bounding box center [48, 119] width 44 height 11
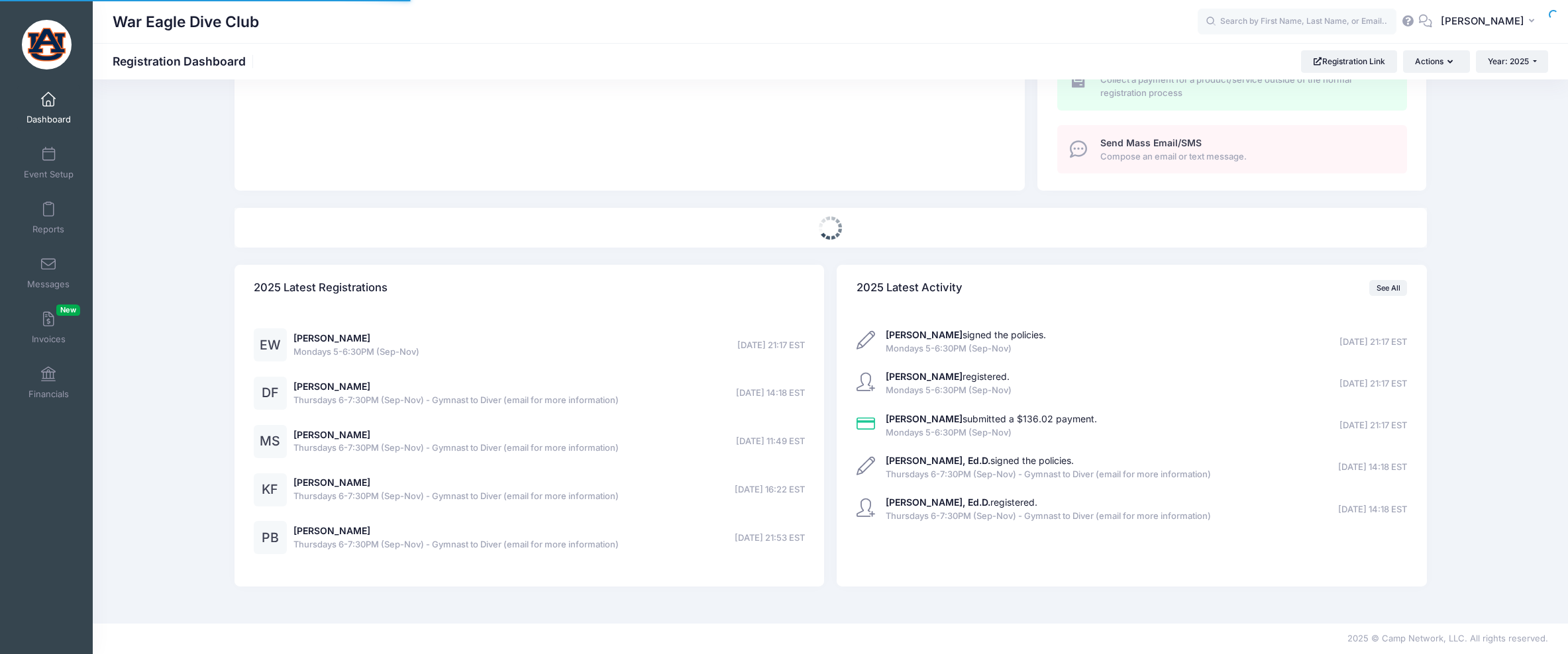
select select
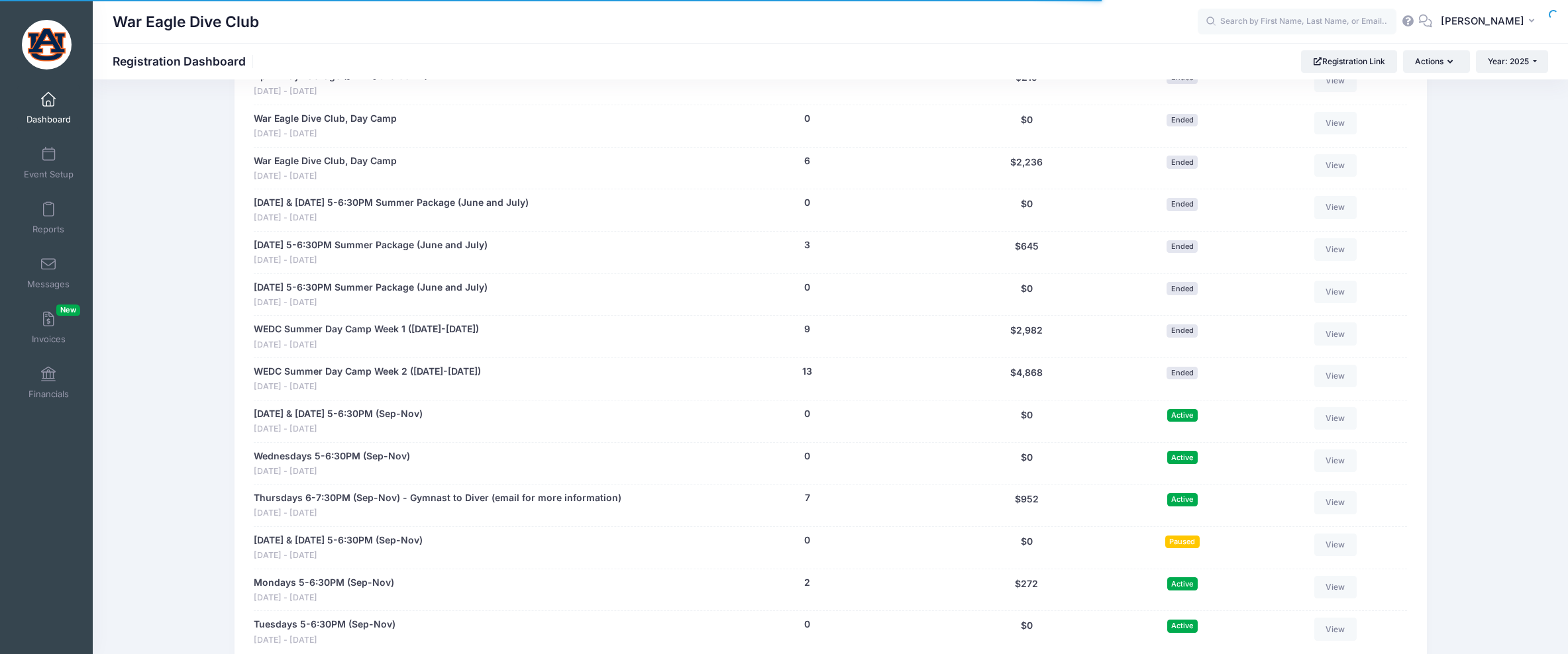
scroll to position [1306, 0]
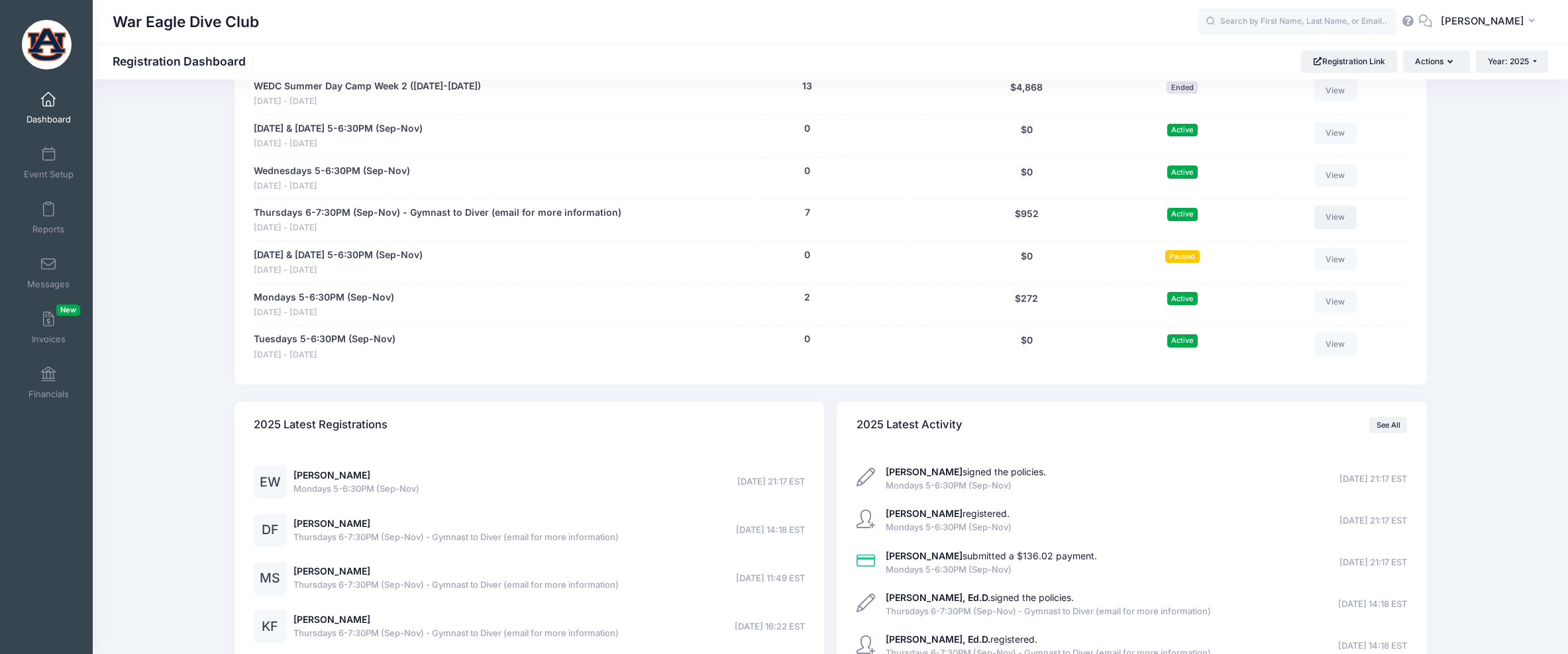
click at [1343, 220] on link "View" at bounding box center [1336, 217] width 43 height 23
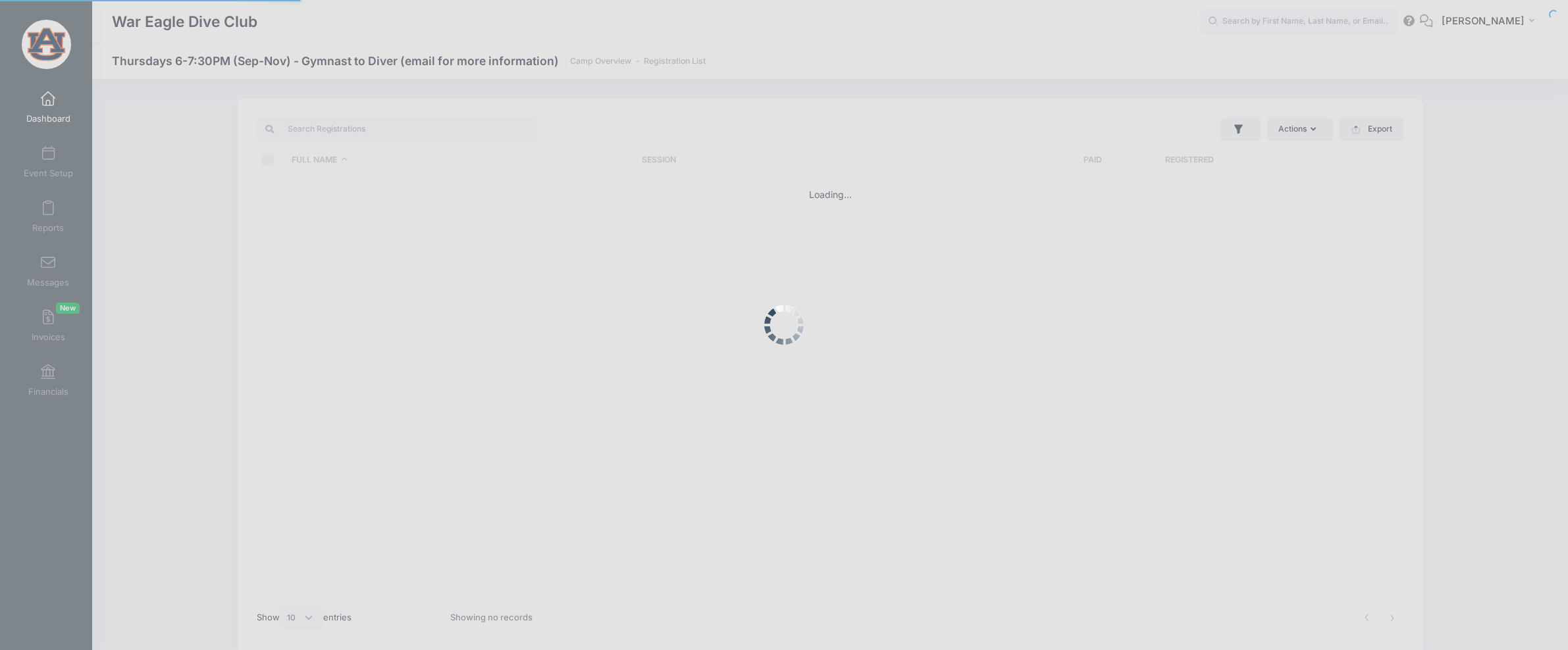
select select "10"
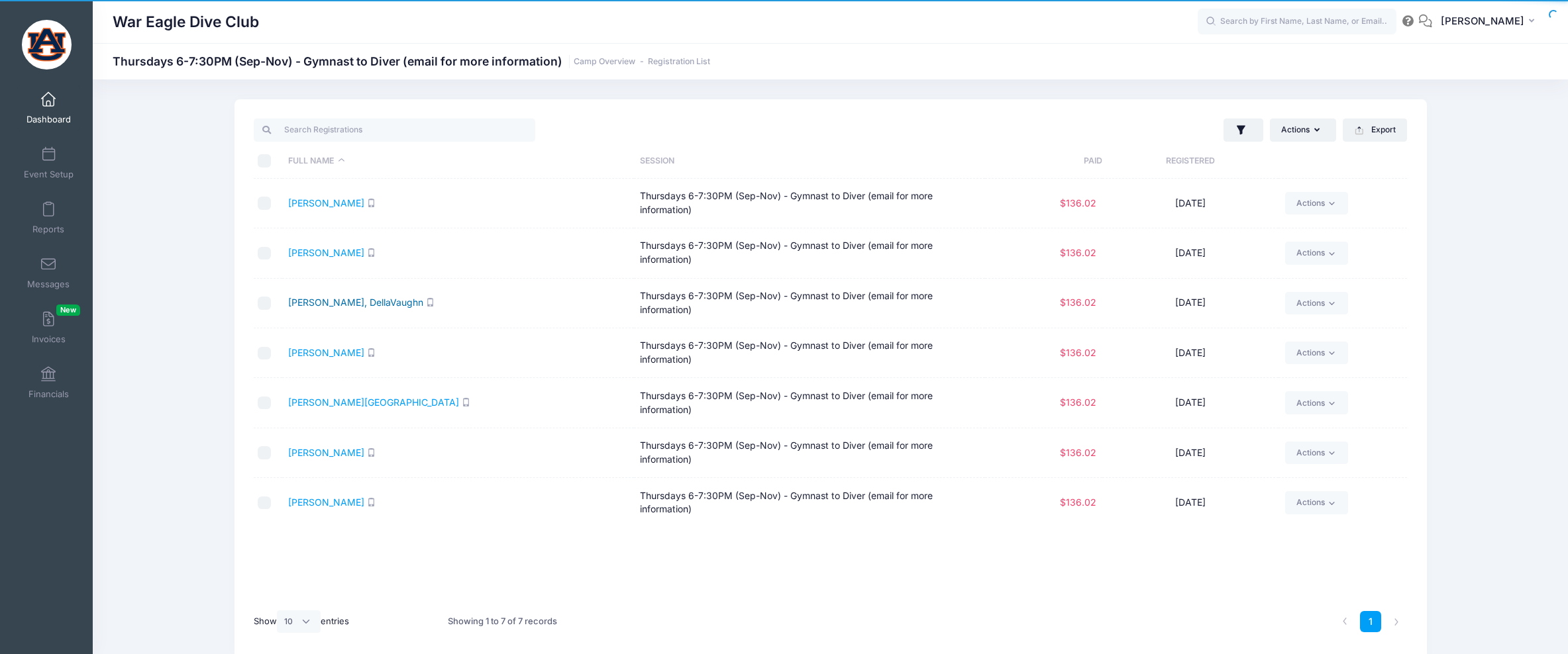
click at [303, 300] on link "[PERSON_NAME], DellaVaughn" at bounding box center [355, 302] width 135 height 11
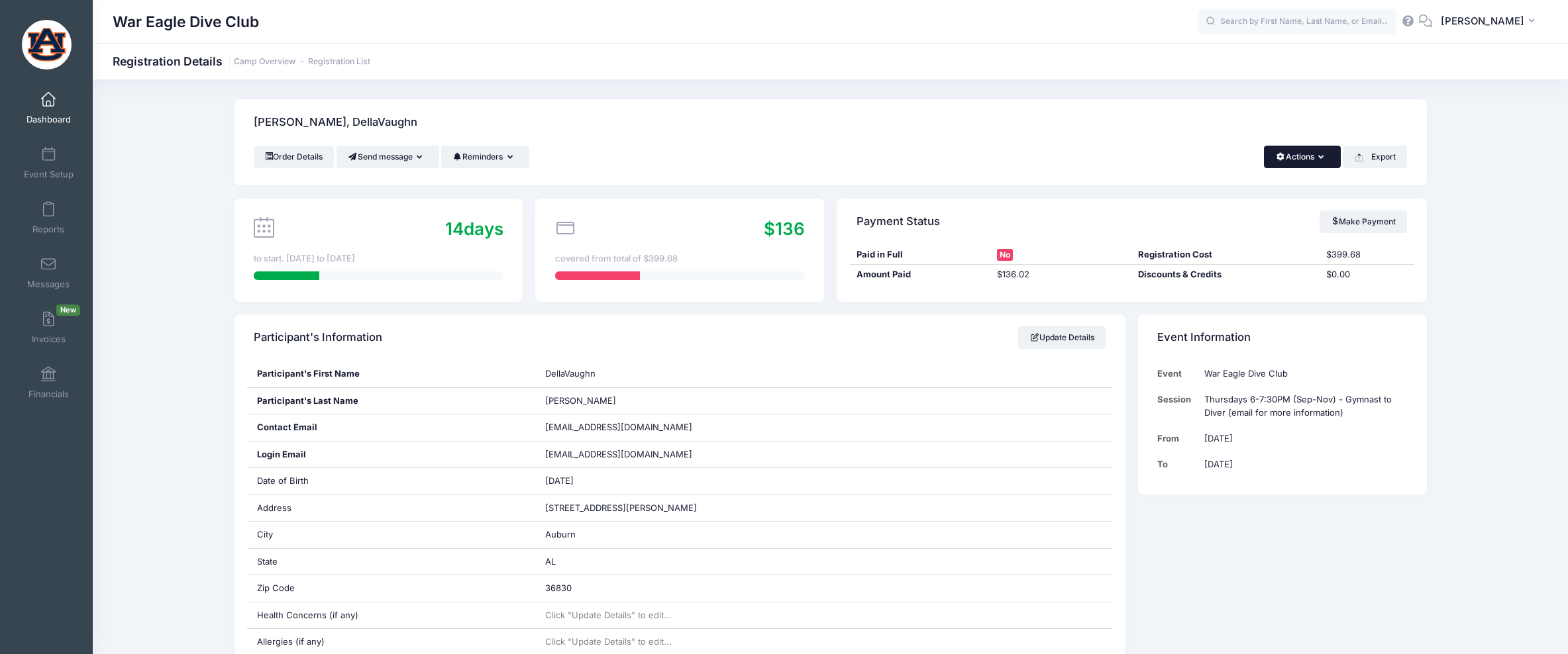
click at [1299, 153] on button "Actions" at bounding box center [1303, 157] width 77 height 23
click at [1245, 184] on link "Refund" at bounding box center [1258, 189] width 153 height 25
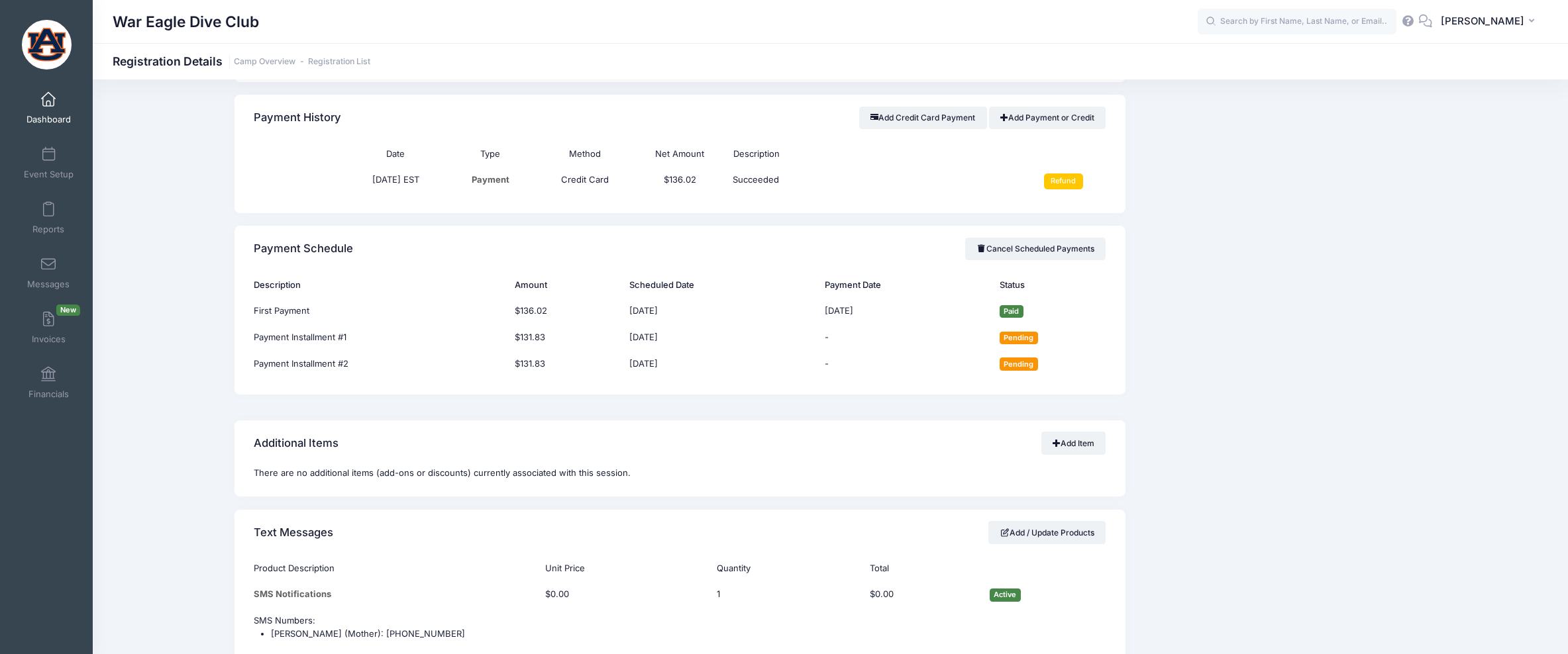
scroll to position [878, 0]
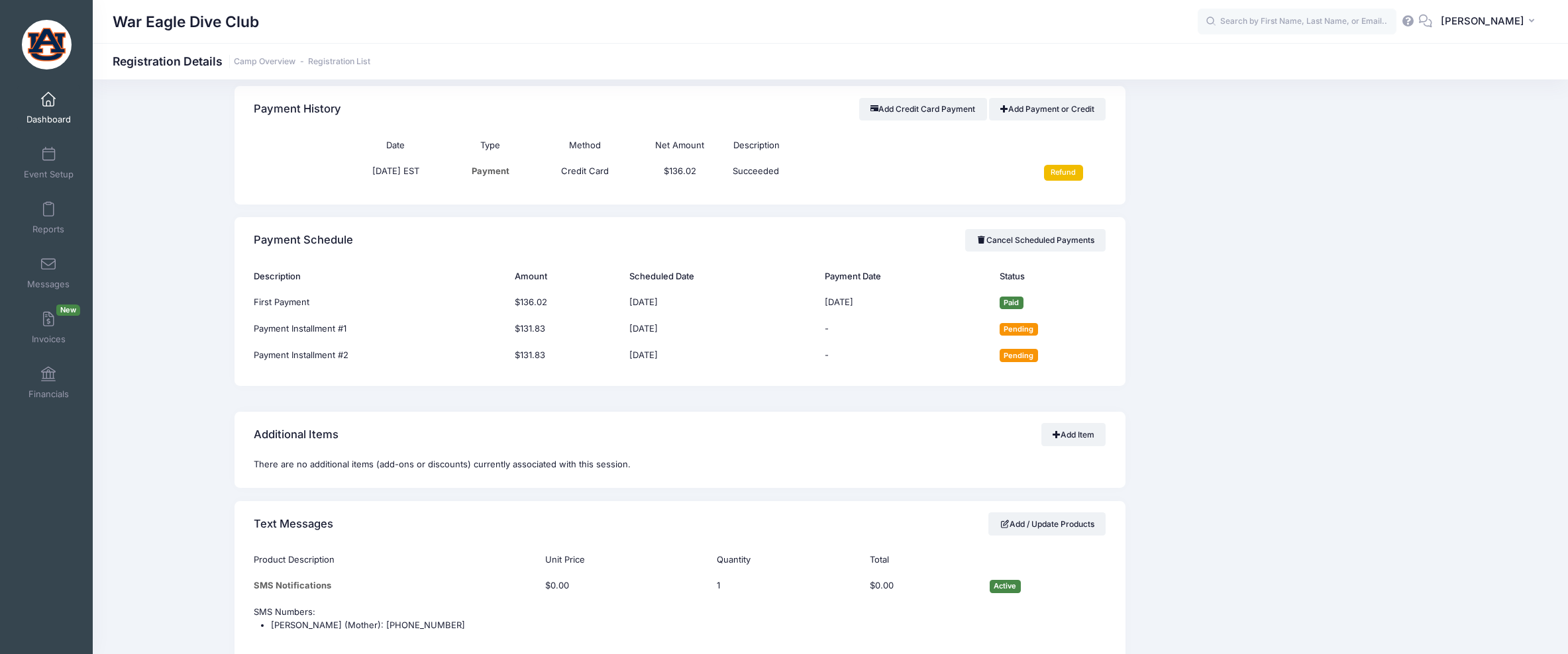
click at [1062, 173] on input "Refund" at bounding box center [1063, 173] width 39 height 16
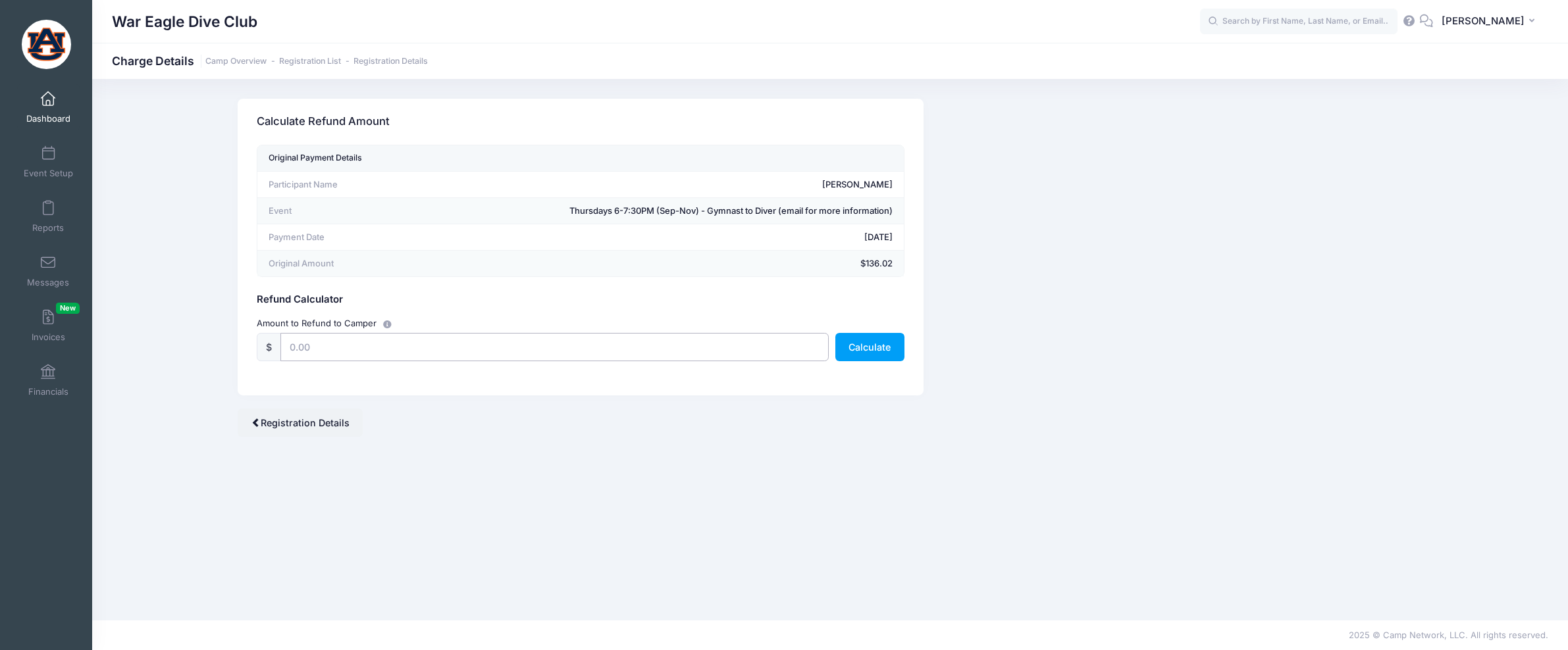
click at [597, 354] on input "text" at bounding box center [554, 347] width 548 height 29
type input "125"
click at [870, 354] on button "Calculate" at bounding box center [870, 347] width 69 height 29
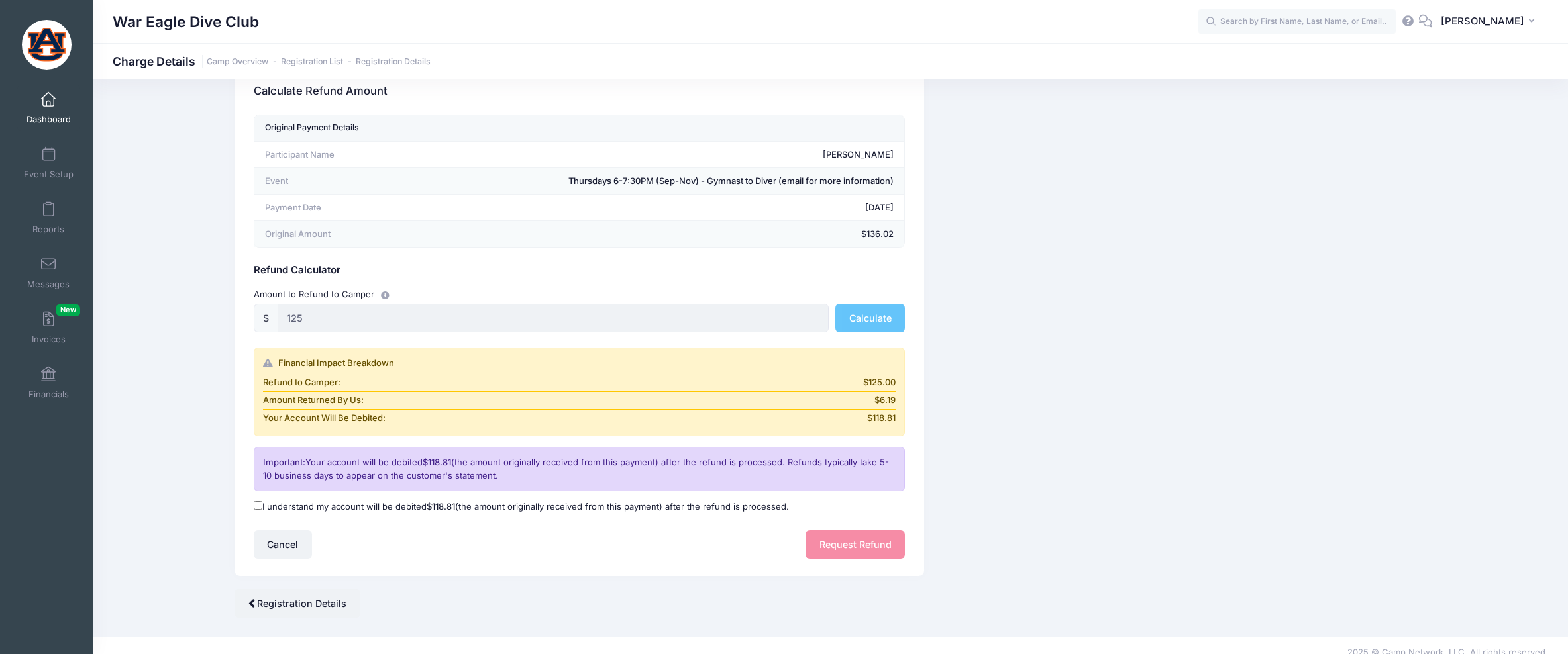
scroll to position [44, 0]
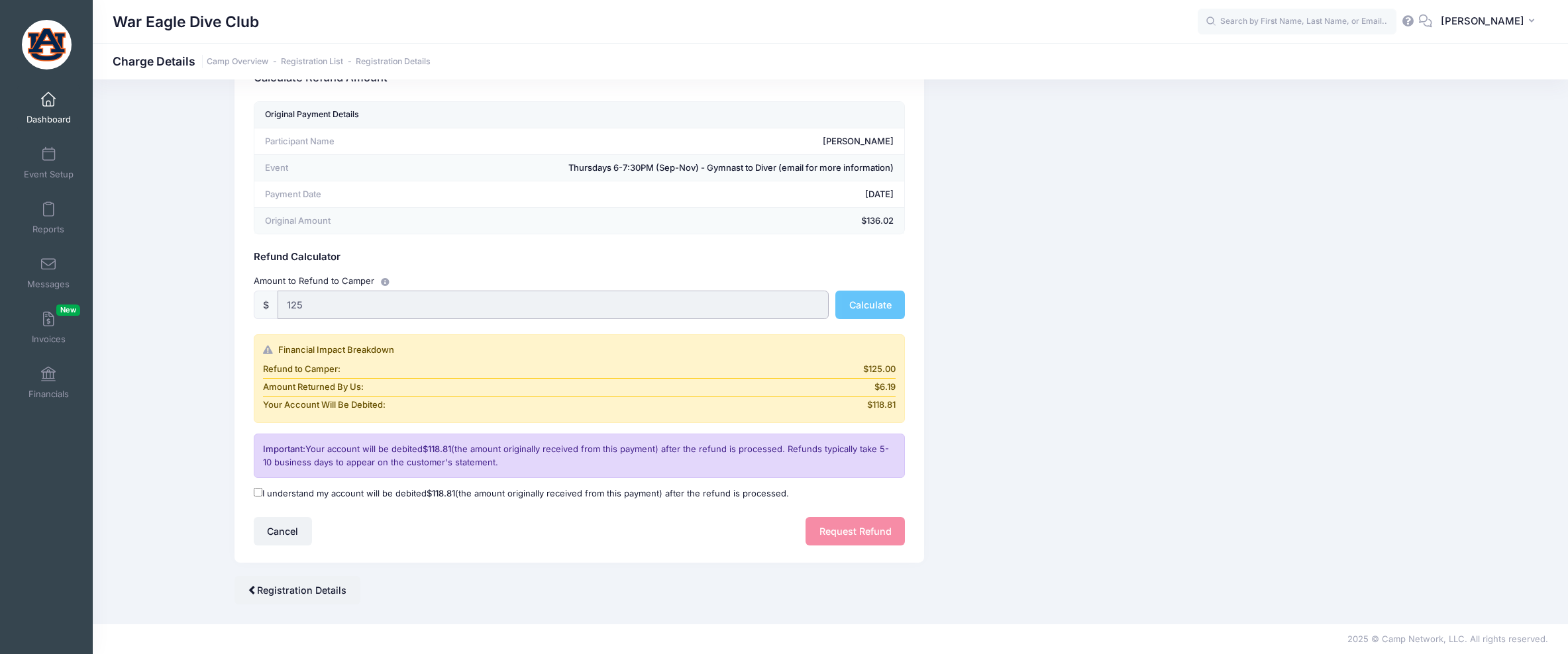
click at [373, 301] on input "125" at bounding box center [553, 304] width 552 height 29
click at [368, 308] on input "125" at bounding box center [553, 304] width 552 height 29
click at [338, 308] on input "125" at bounding box center [553, 304] width 552 height 29
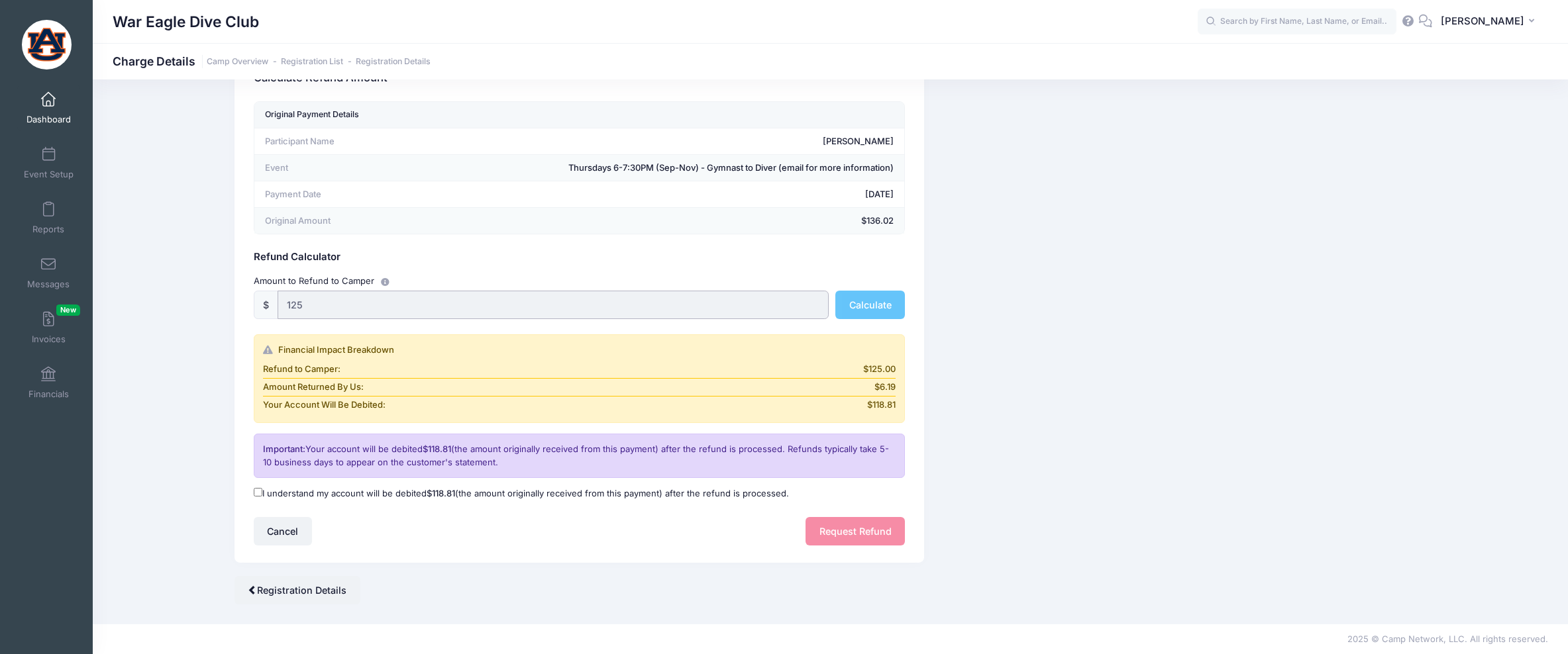
click at [338, 308] on input "125" at bounding box center [553, 304] width 552 height 29
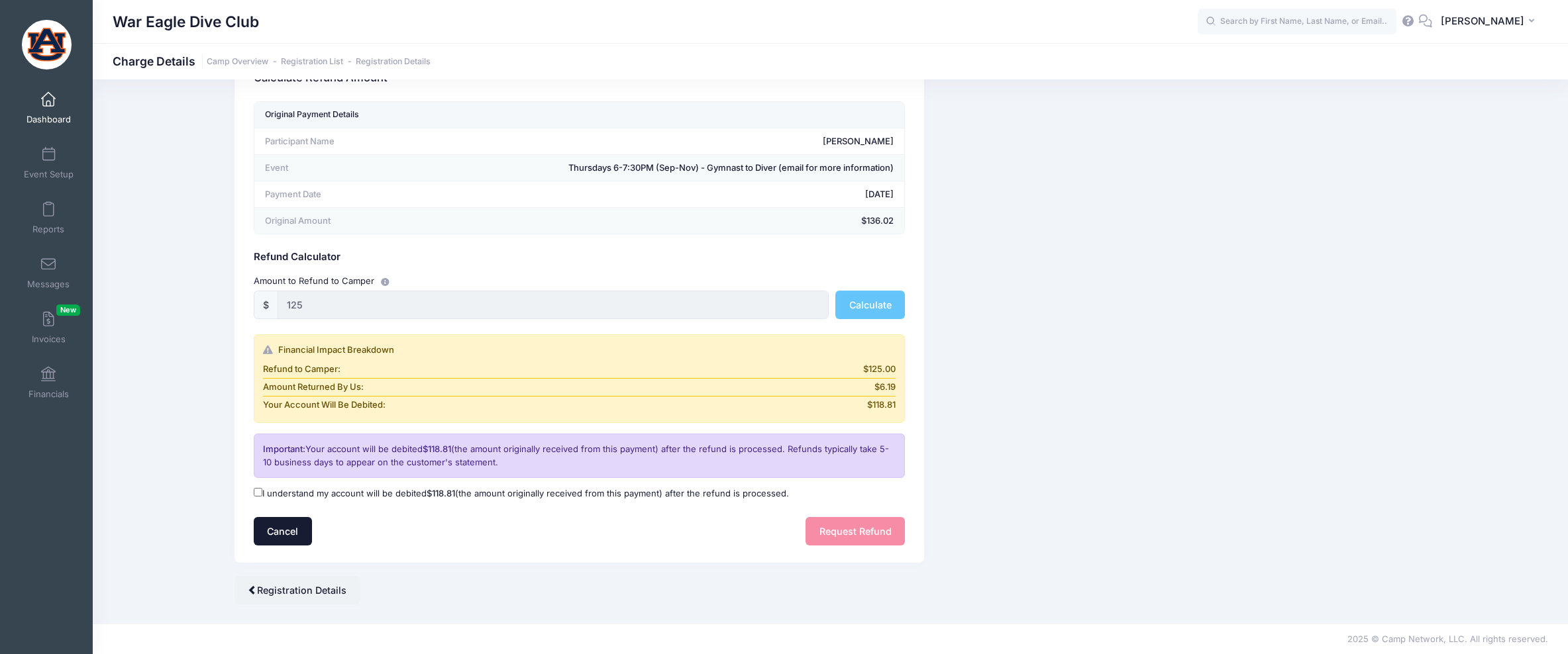
click at [296, 534] on button "Cancel" at bounding box center [283, 531] width 58 height 29
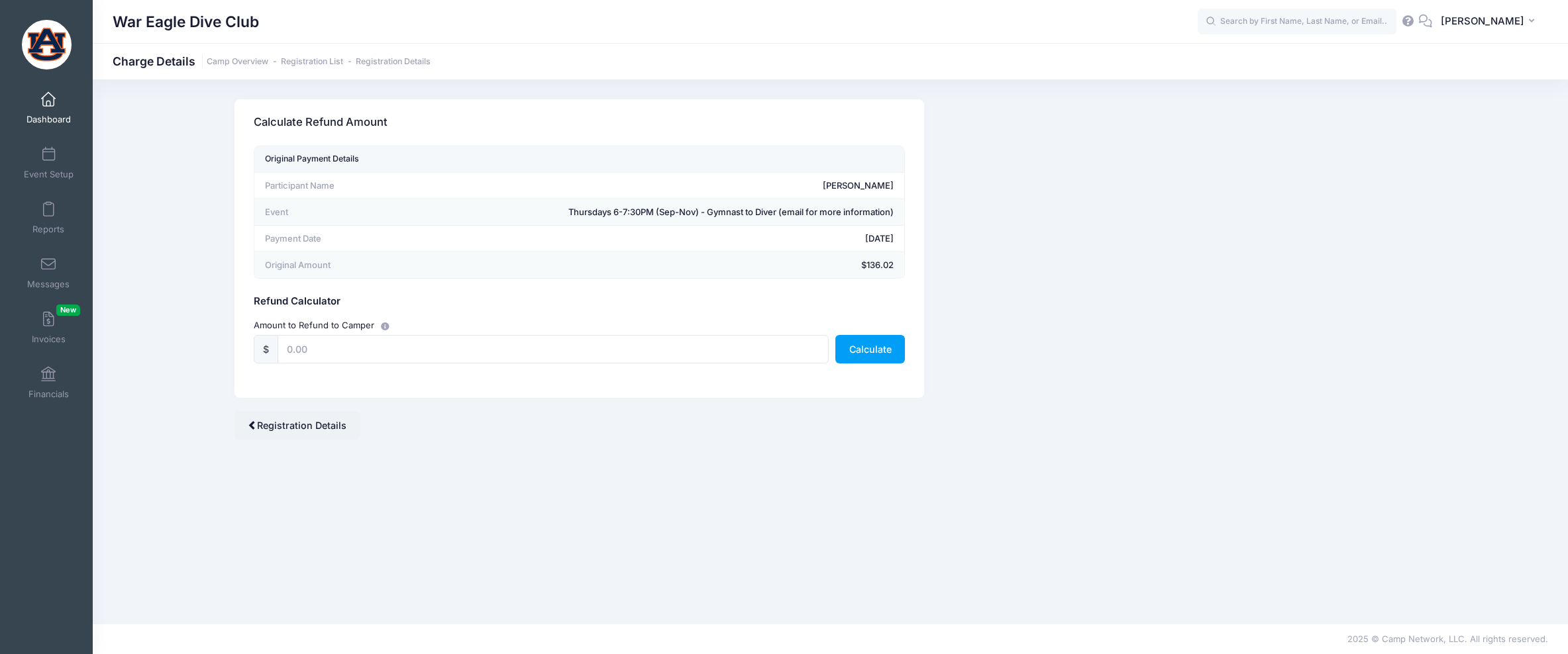
scroll to position [0, 0]
click at [353, 357] on input "text" at bounding box center [558, 349] width 552 height 29
type input "136.02"
click at [868, 342] on button "Calculate" at bounding box center [875, 349] width 70 height 29
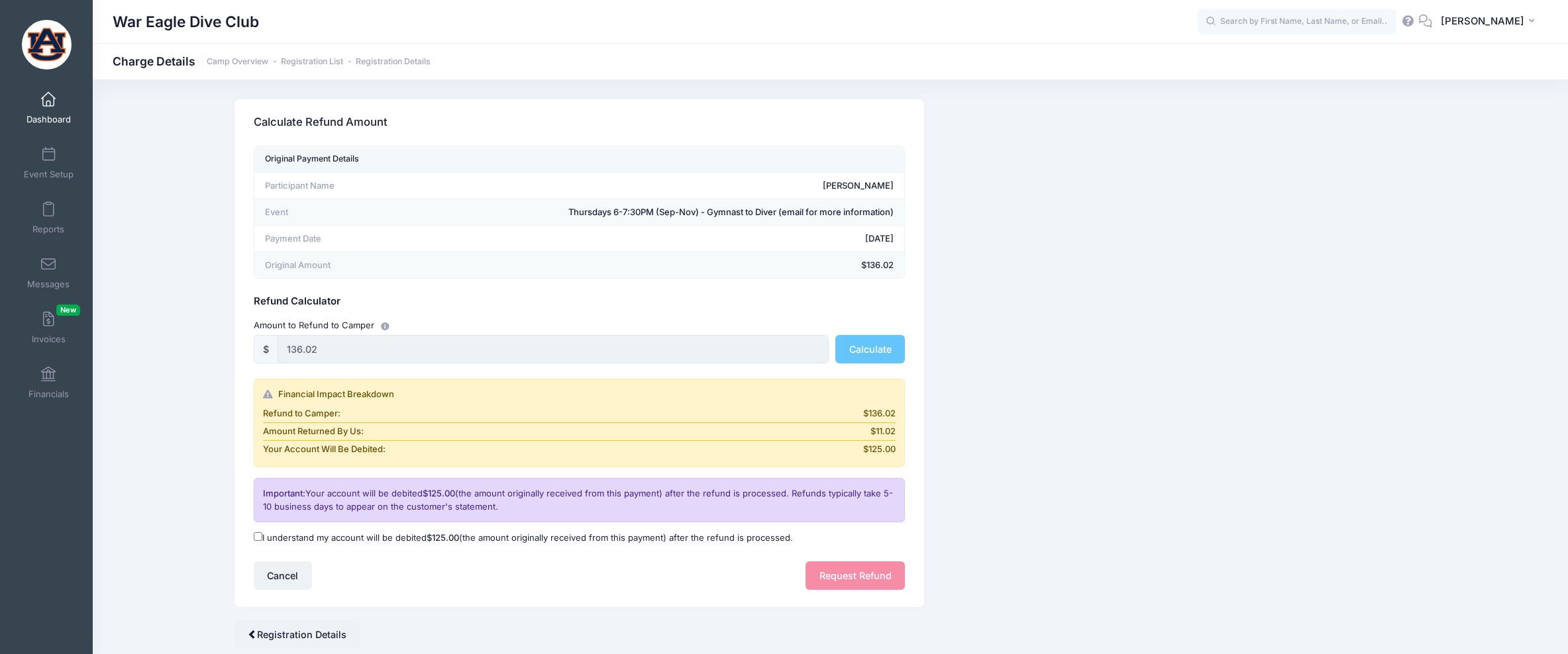
click at [318, 537] on label "I understand my account will be debited $125.00 (the amount originally received…" at bounding box center [524, 537] width 539 height 13
click at [263, 537] on input "I understand my account will be debited $125.00 (the amount originally received…" at bounding box center [258, 537] width 9 height 9
checkbox input "true"
click at [843, 581] on button "Request Refund" at bounding box center [855, 576] width 99 height 29
